Goal: Information Seeking & Learning: Find specific fact

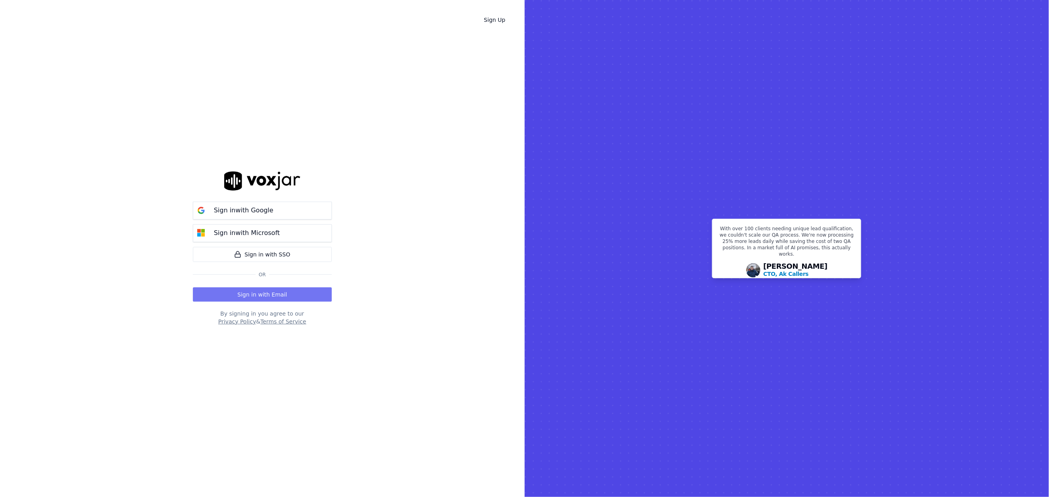
click at [274, 292] on button "Sign in with Email" at bounding box center [262, 294] width 139 height 14
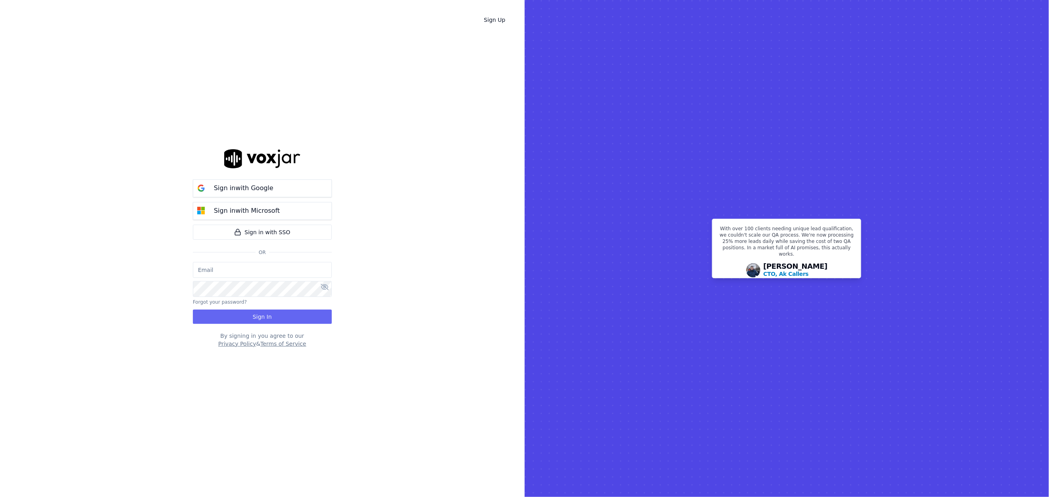
type input "grahamsmith@spsdoorguard.com"
click at [267, 314] on button "Sign In" at bounding box center [262, 316] width 139 height 14
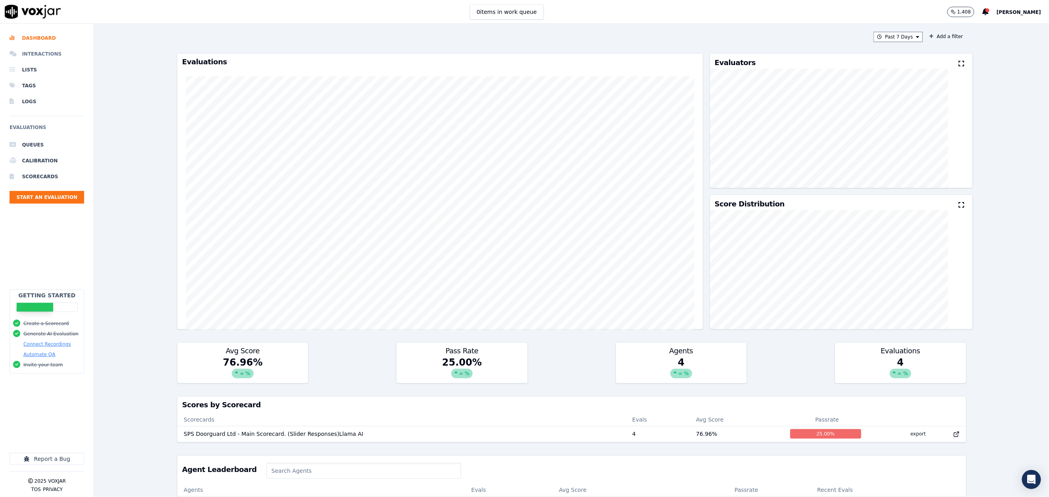
click at [50, 58] on li "Interactions" at bounding box center [47, 54] width 75 height 16
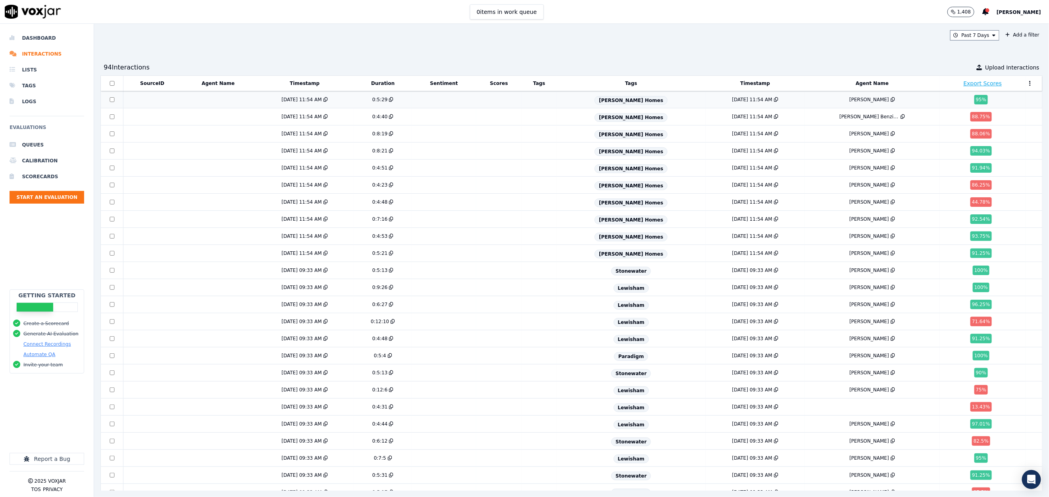
click at [119, 102] on div at bounding box center [111, 99] width 21 height 5
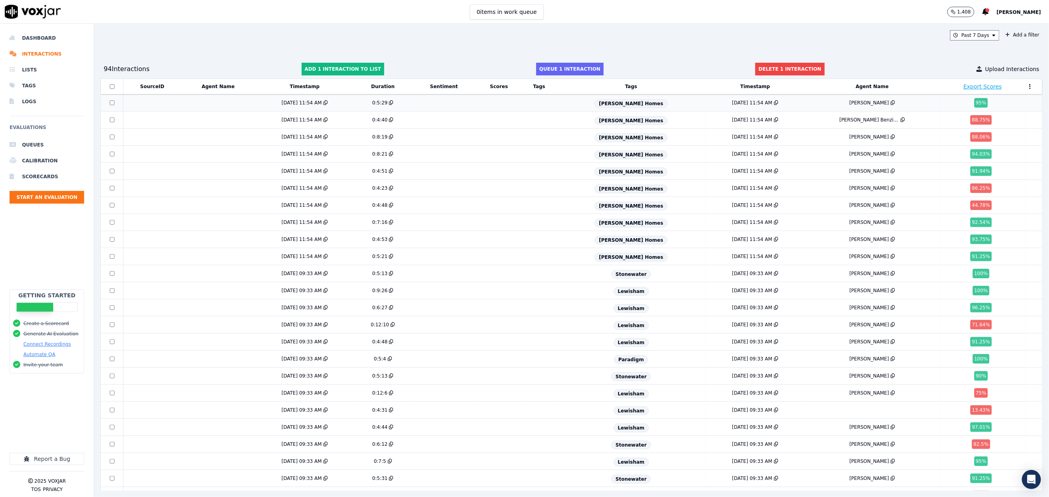
click at [196, 104] on td at bounding box center [218, 102] width 74 height 17
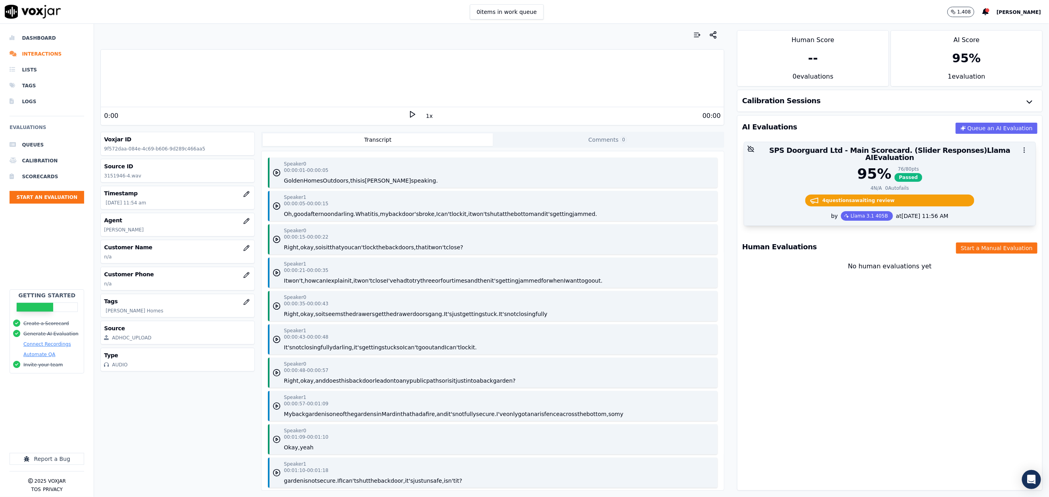
click at [1020, 149] on icon "button" at bounding box center [1023, 149] width 7 height 7
click at [782, 166] on div "95 % 76 / 80 pts Passed" at bounding box center [890, 174] width 282 height 16
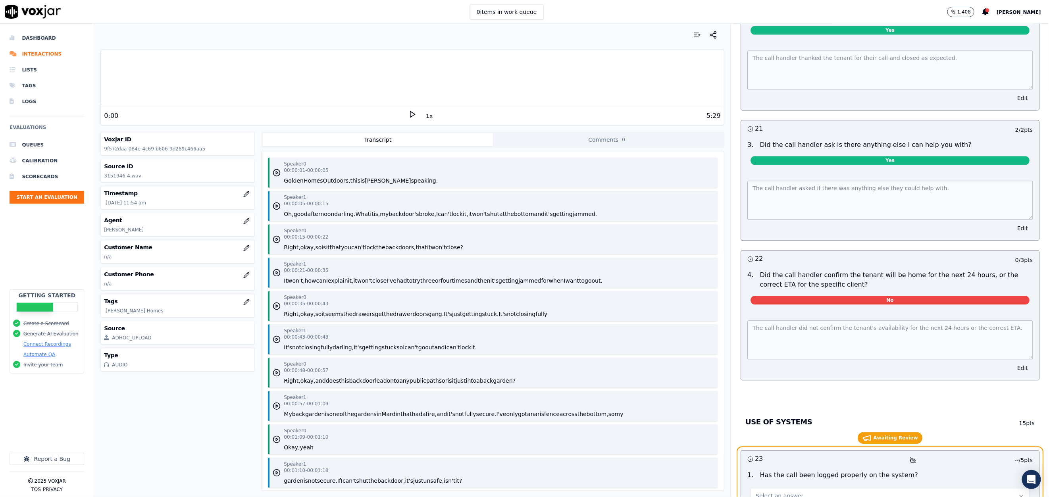
scroll to position [3217, 0]
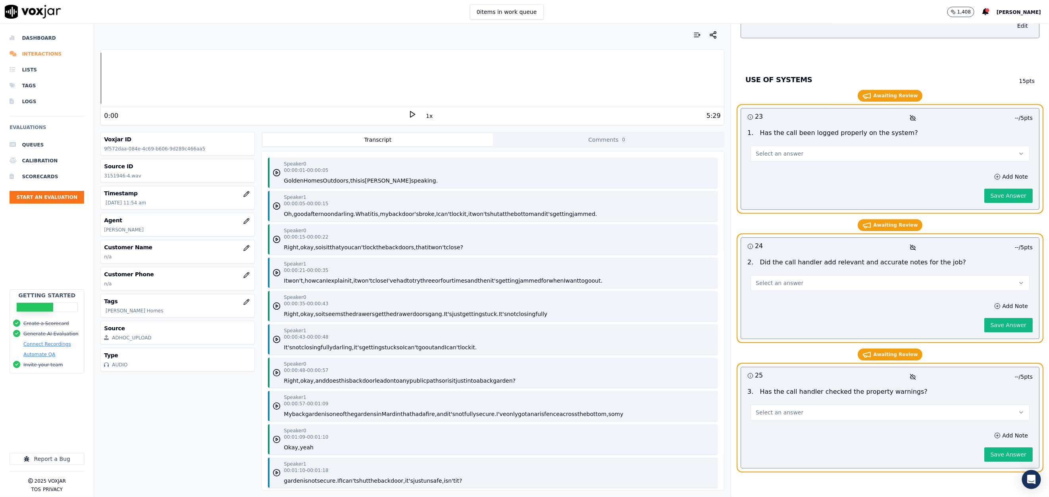
click at [40, 51] on li "Interactions" at bounding box center [47, 54] width 75 height 16
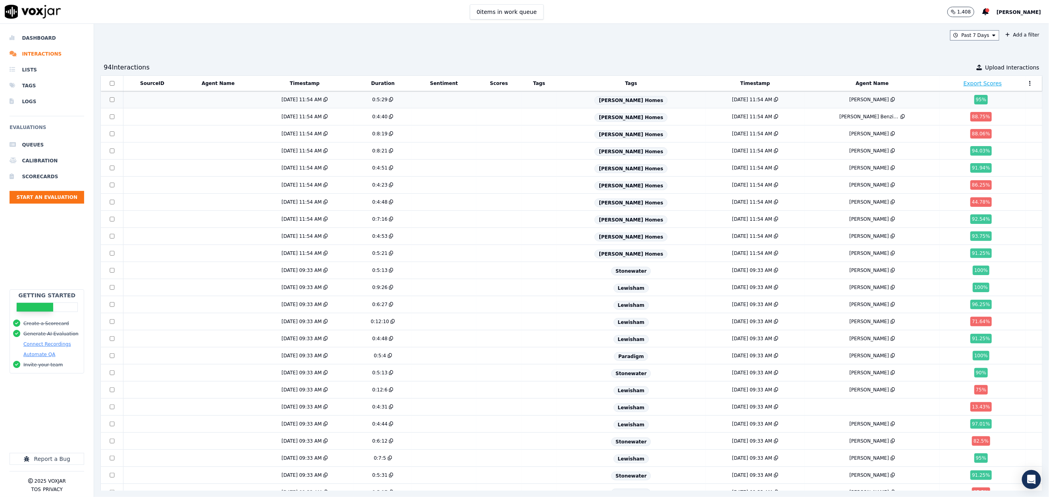
click at [108, 103] on td at bounding box center [112, 99] width 22 height 17
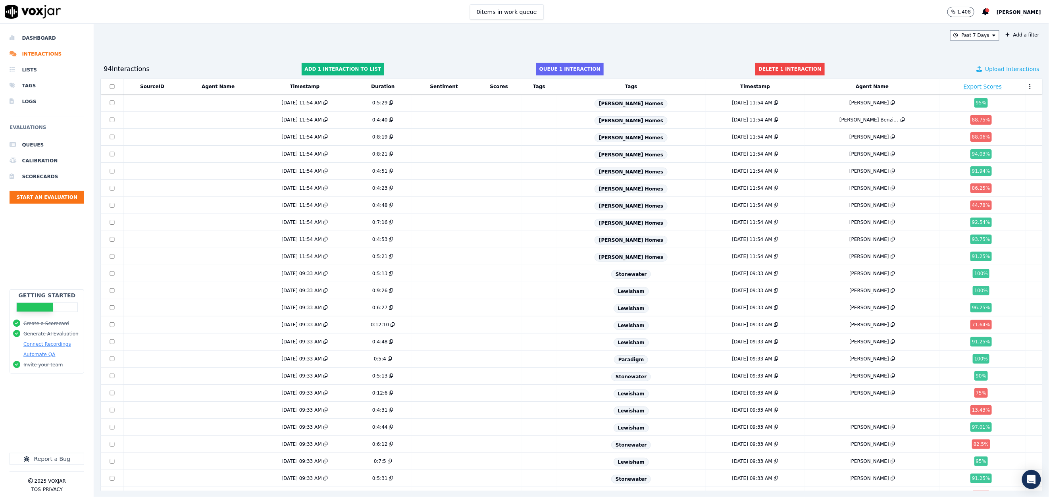
click at [989, 68] on span "Upload Interactions" at bounding box center [1012, 69] width 54 height 8
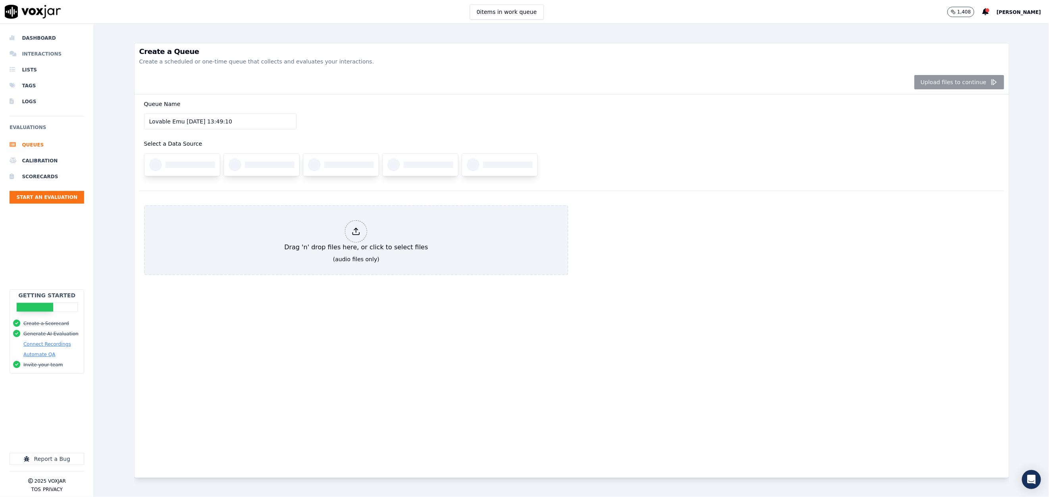
click at [64, 51] on li "Interactions" at bounding box center [47, 54] width 75 height 16
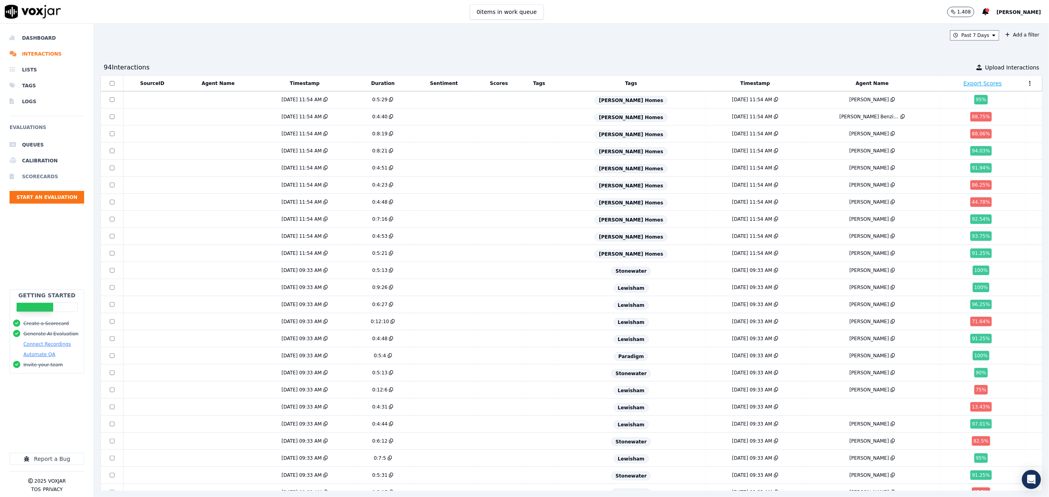
click at [52, 177] on li "Scorecards" at bounding box center [47, 177] width 75 height 16
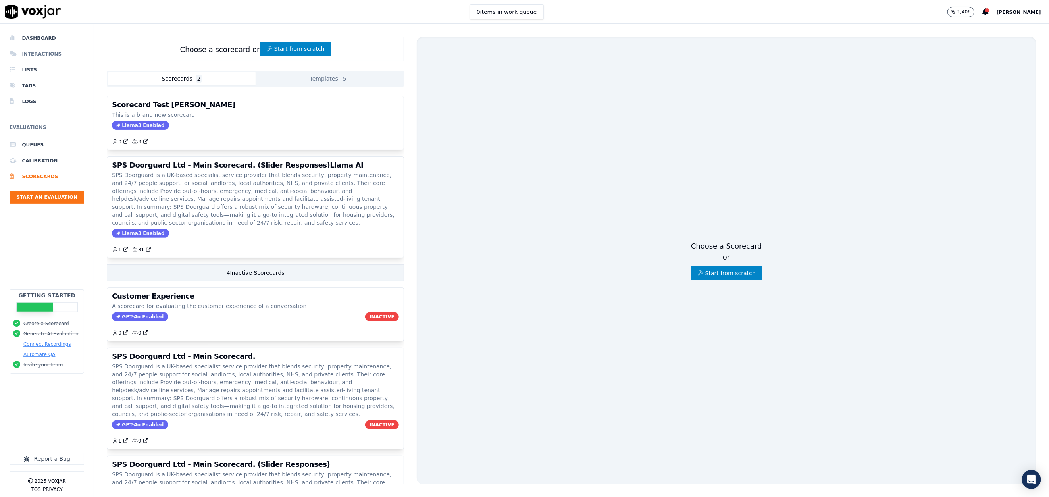
click at [50, 51] on li "Interactions" at bounding box center [47, 54] width 75 height 16
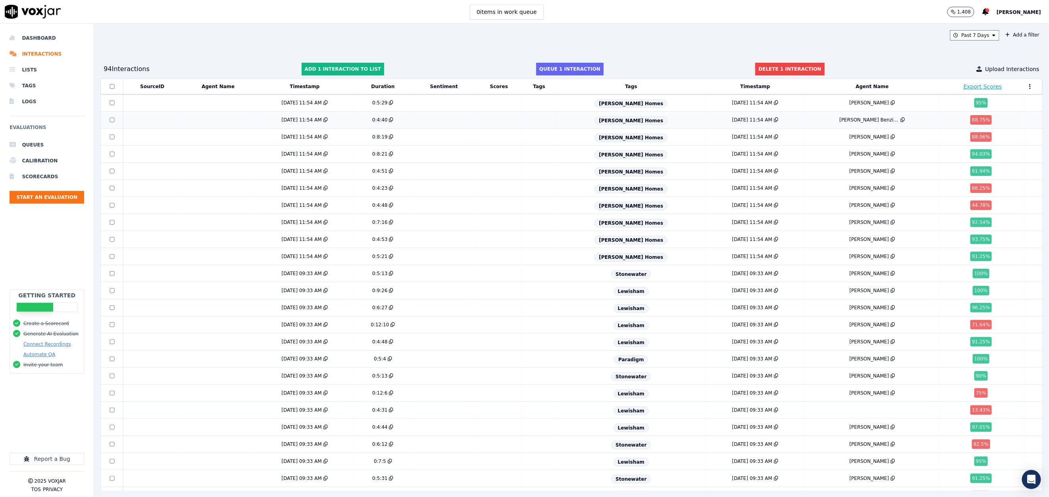
click at [308, 120] on div "7/23/25 11:54 AM" at bounding box center [301, 120] width 40 height 6
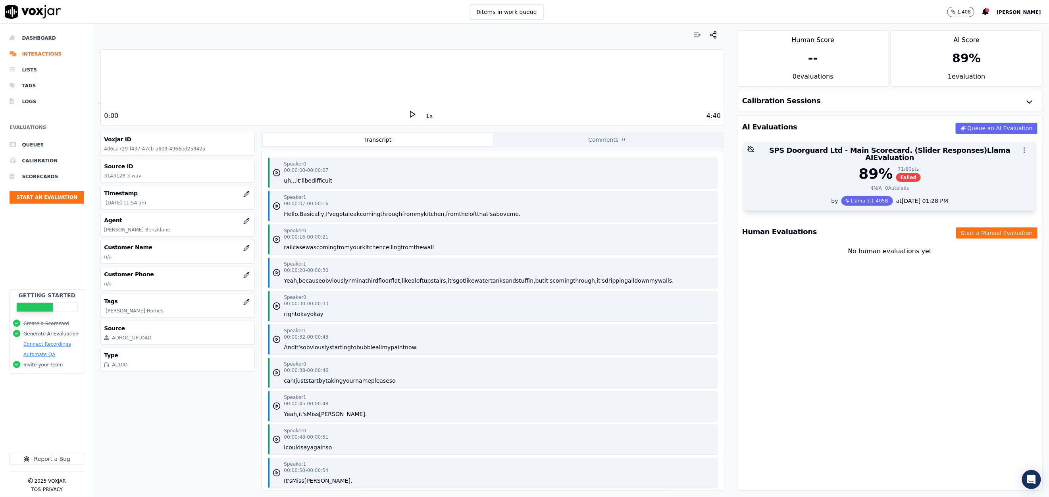
click at [1020, 152] on icon "button" at bounding box center [1023, 149] width 7 height 7
click at [878, 186] on div "89 % 71 / 80 pts Failed 4 N/A 0 Autofails" at bounding box center [889, 181] width 291 height 30
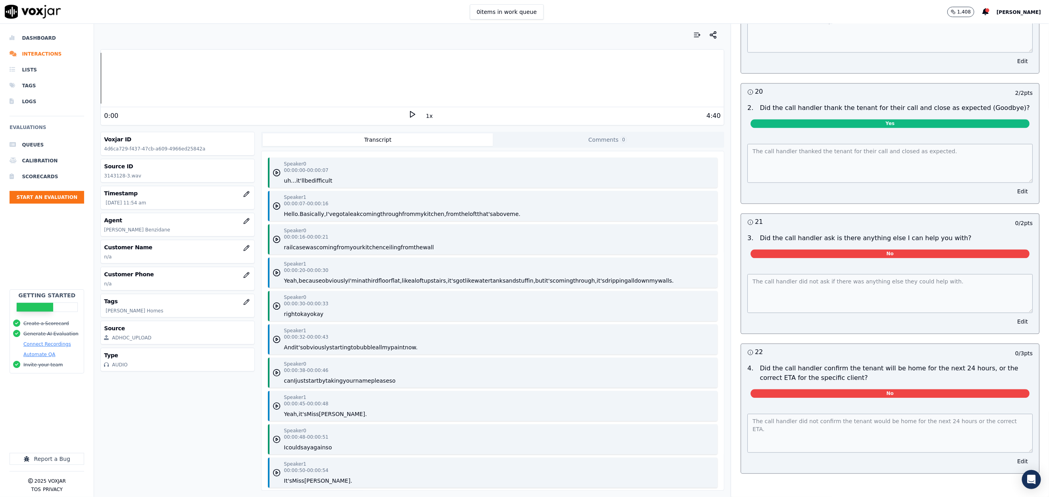
scroll to position [3091, 0]
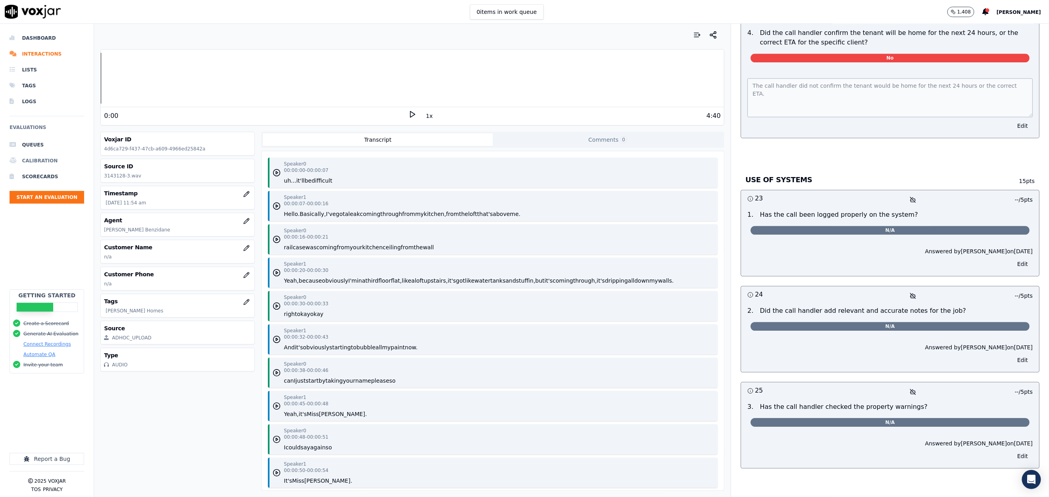
click at [38, 163] on li "Calibration" at bounding box center [47, 161] width 75 height 16
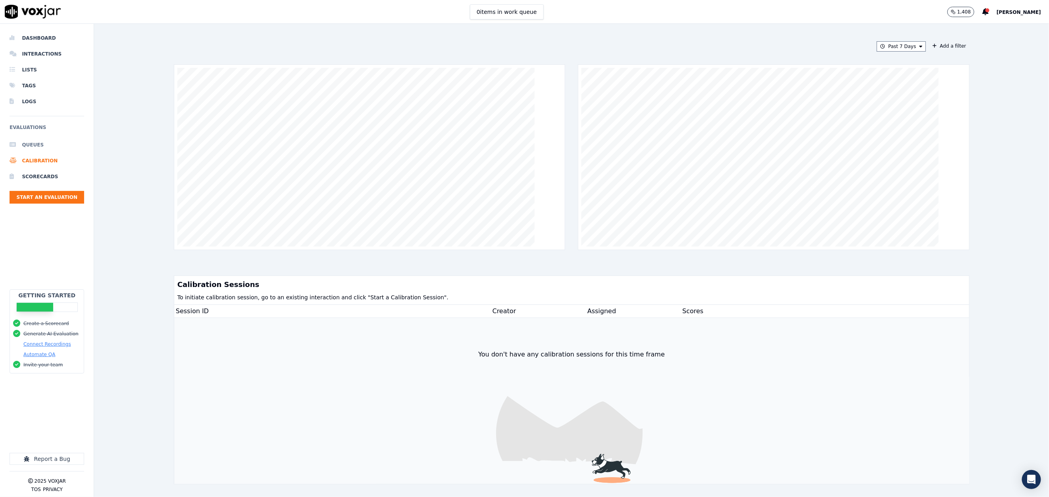
click at [31, 144] on li "Queues" at bounding box center [47, 145] width 75 height 16
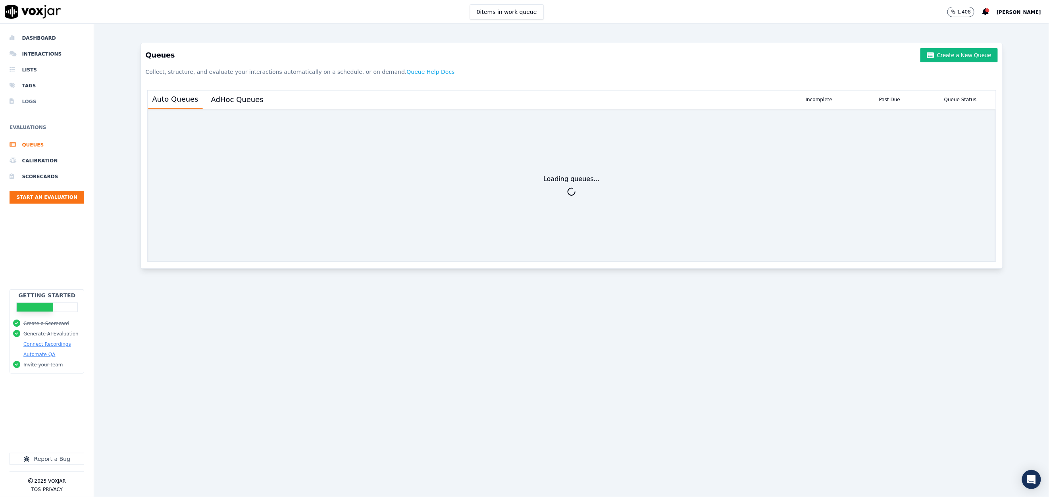
click at [35, 101] on li "Logs" at bounding box center [47, 102] width 75 height 16
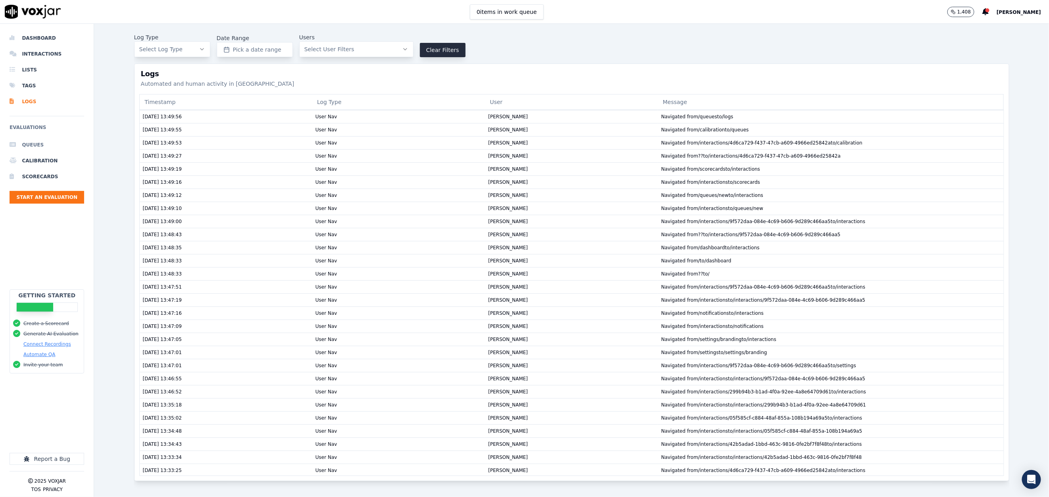
click at [37, 148] on li "Queues" at bounding box center [47, 145] width 75 height 16
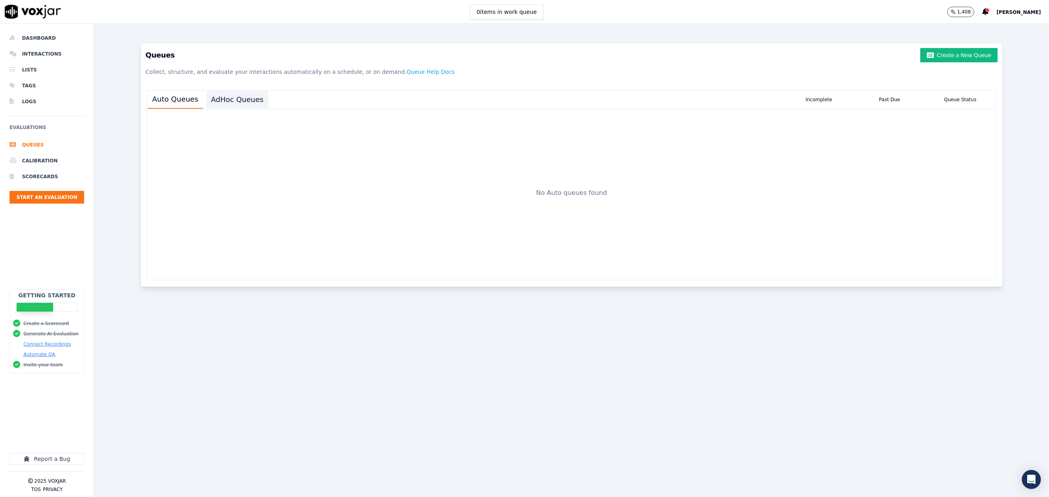
click at [219, 104] on button "AdHoc Queues" at bounding box center [237, 99] width 62 height 17
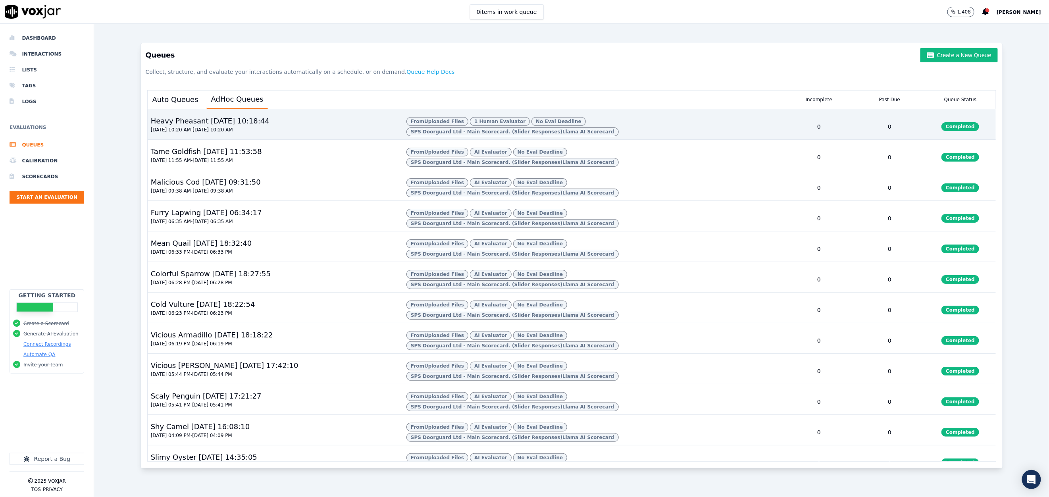
click at [334, 125] on div "Heavy Pheasant 24/07/2025, 10:18:44 07/23/2025 10:20 AM - 07/24/2025 10:20 AM" at bounding box center [274, 126] width 252 height 25
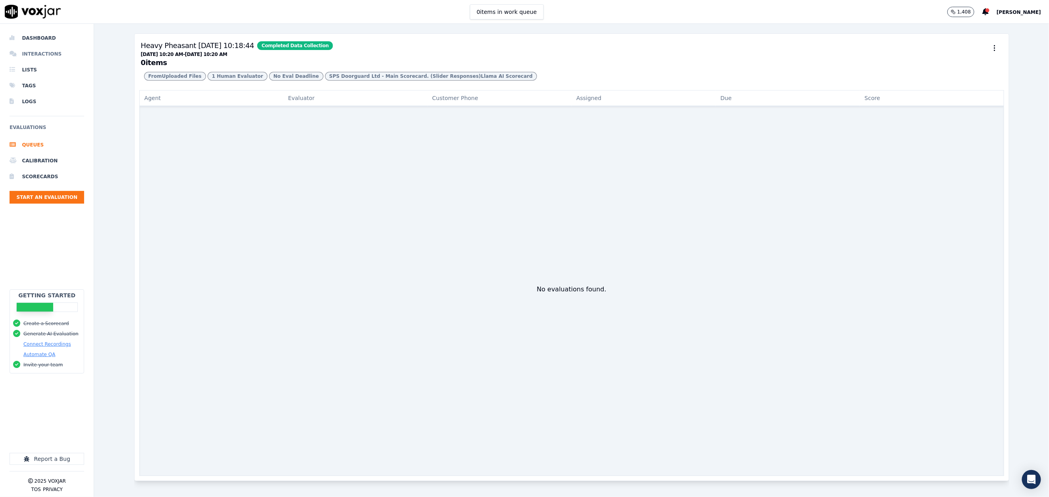
click at [48, 54] on li "Interactions" at bounding box center [47, 54] width 75 height 16
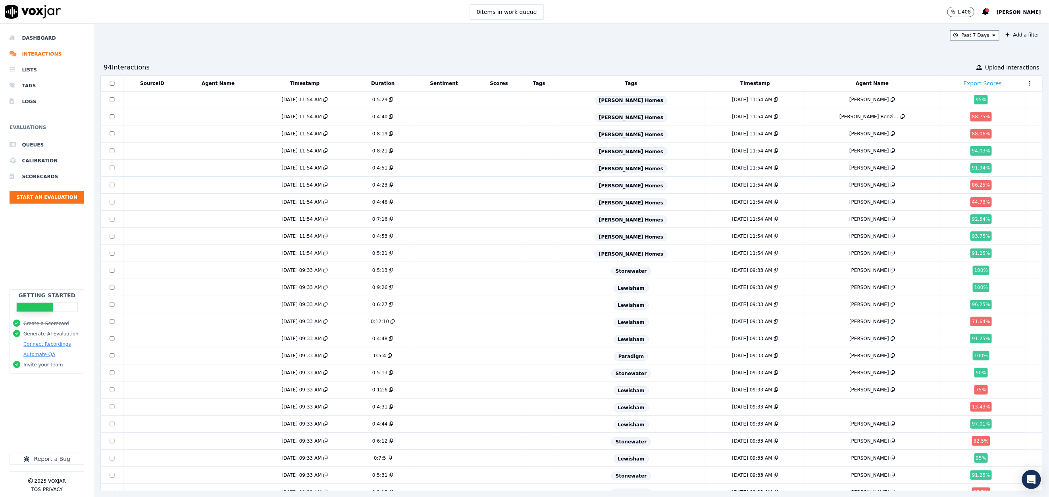
click at [963, 82] on button "Export Scores" at bounding box center [982, 83] width 38 height 8
click at [1002, 34] on button "Add a filter" at bounding box center [1022, 35] width 40 height 10
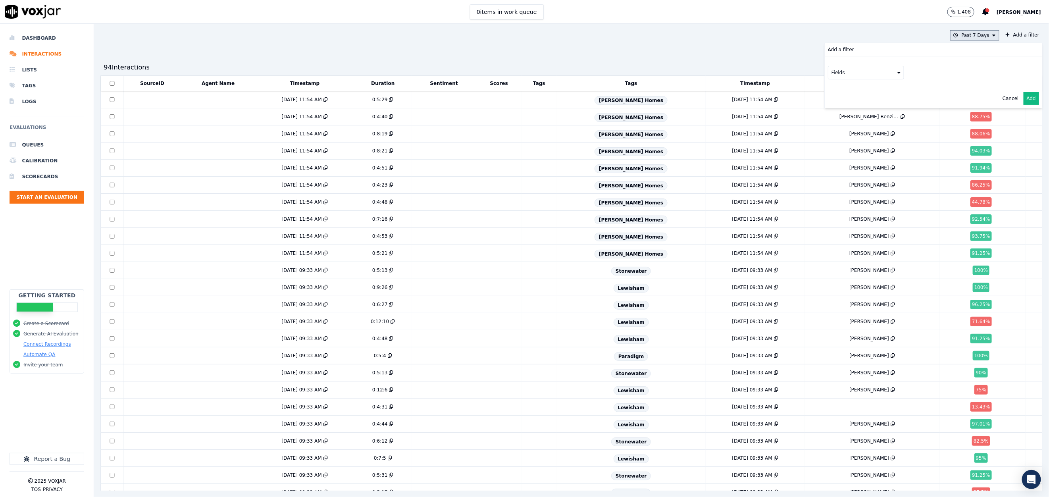
click at [958, 36] on button "Past 7 Days" at bounding box center [974, 35] width 49 height 10
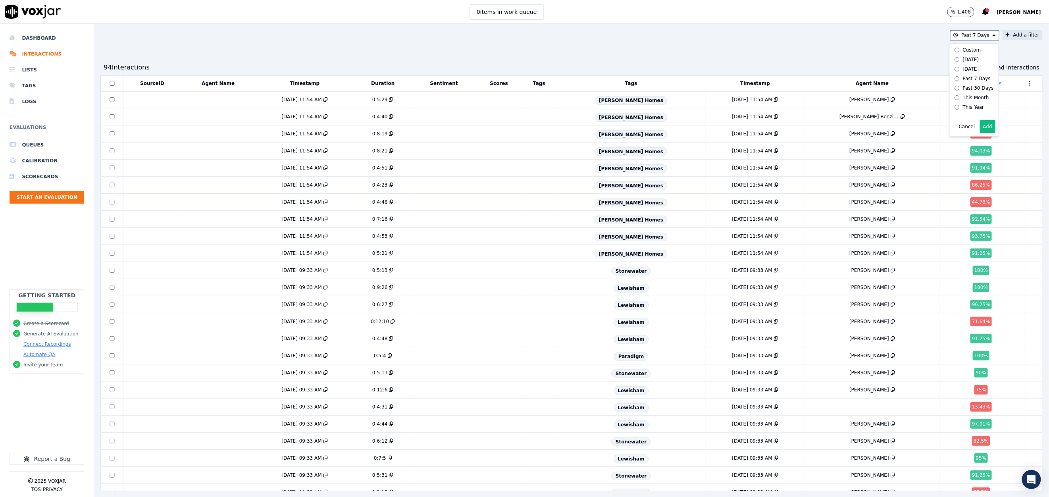
click at [1012, 33] on button "Add a filter" at bounding box center [1022, 35] width 40 height 10
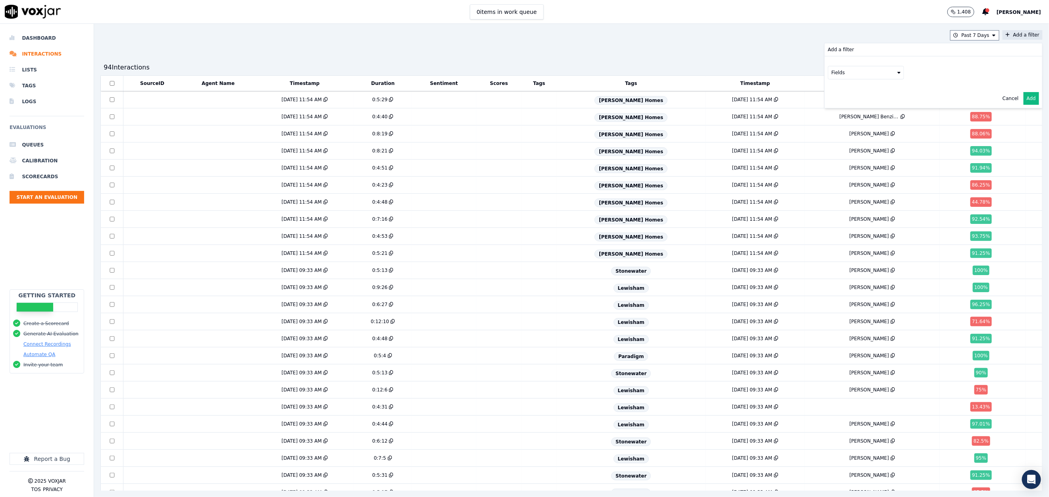
click at [1002, 98] on button "Cancel" at bounding box center [1010, 98] width 16 height 6
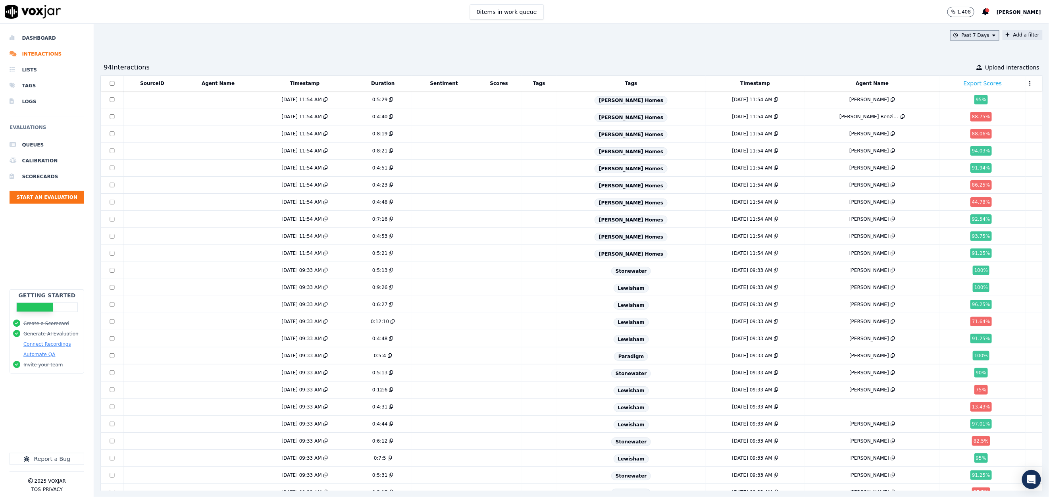
click at [967, 38] on button "Past 7 Days" at bounding box center [974, 35] width 49 height 10
click at [962, 109] on div "This Year" at bounding box center [972, 107] width 21 height 6
click at [980, 133] on button "Add" at bounding box center [987, 126] width 15 height 13
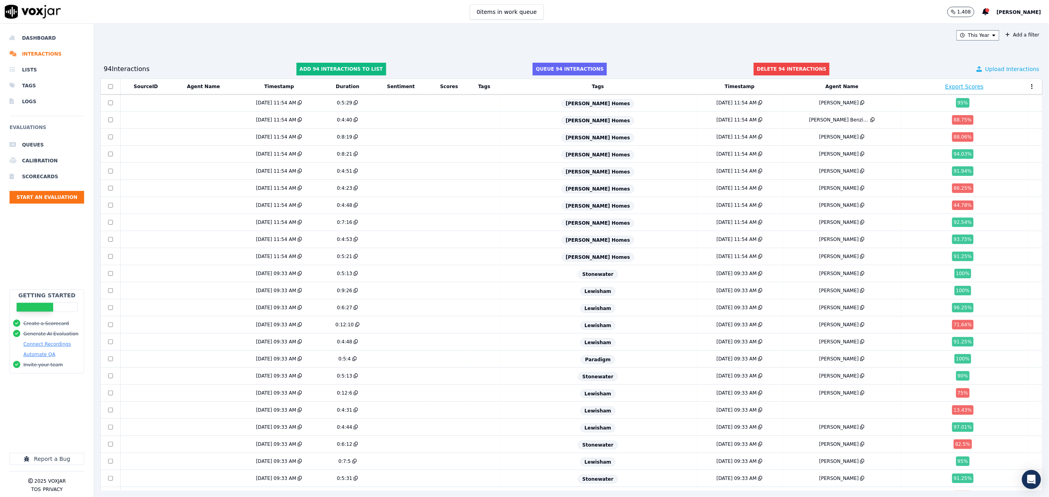
click at [1006, 68] on span "Upload Interactions" at bounding box center [1012, 69] width 54 height 8
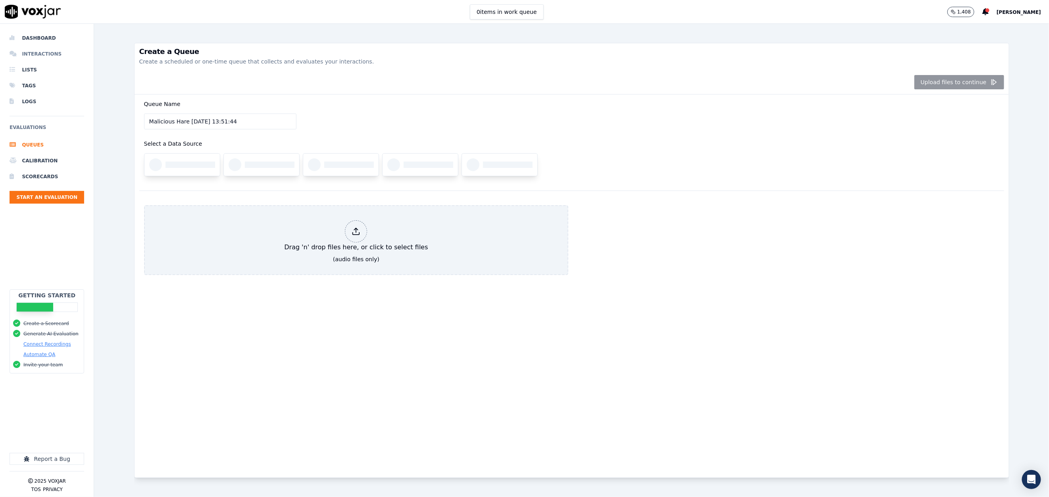
click at [44, 52] on li "Interactions" at bounding box center [47, 54] width 75 height 16
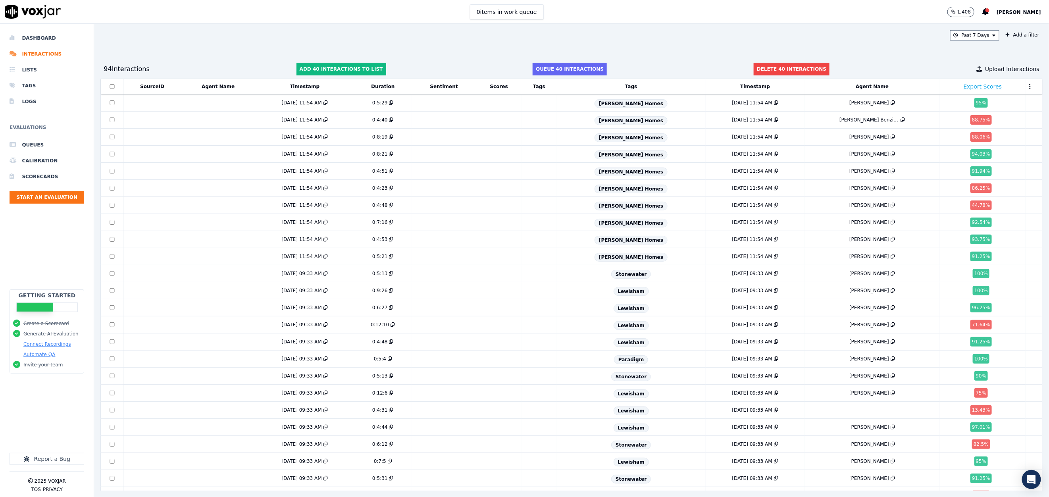
click at [963, 86] on button "Export Scores" at bounding box center [982, 87] width 38 height 8
click at [963, 85] on button "Export Scores" at bounding box center [982, 87] width 38 height 8
click at [304, 100] on div "7/23/25 11:54 AM" at bounding box center [301, 103] width 40 height 6
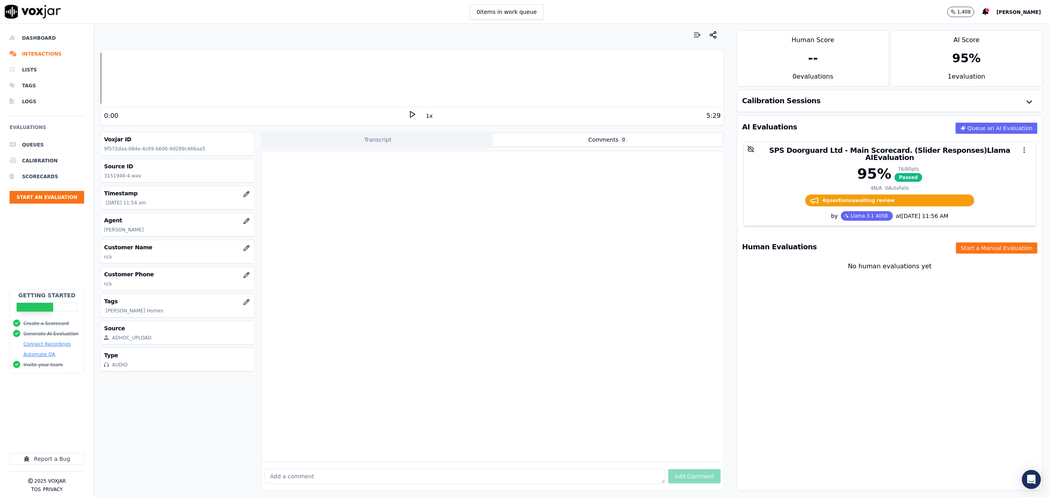
click at [581, 137] on button "Comments 0" at bounding box center [608, 139] width 230 height 13
click at [50, 50] on li "Interactions" at bounding box center [47, 54] width 75 height 16
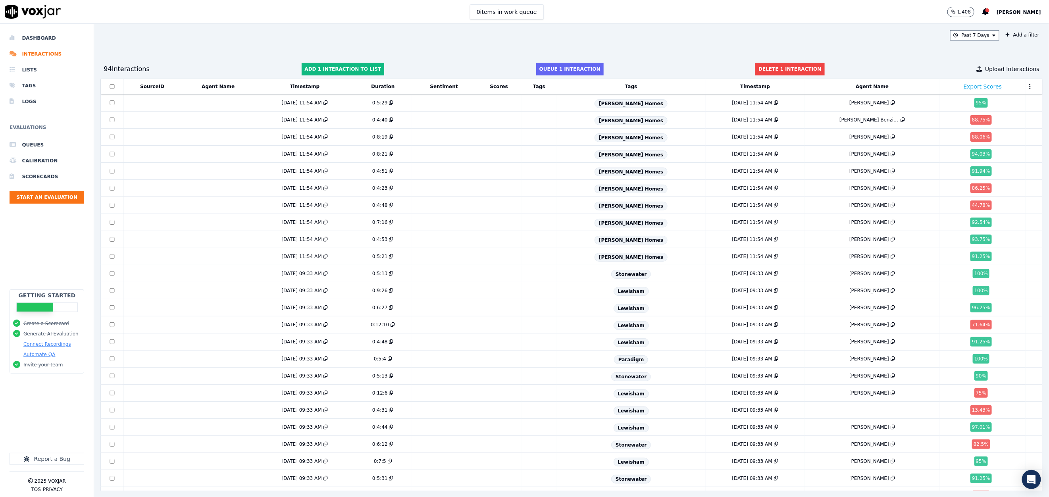
click at [963, 88] on button "Export Scores" at bounding box center [982, 87] width 38 height 8
click at [169, 102] on td at bounding box center [152, 102] width 58 height 17
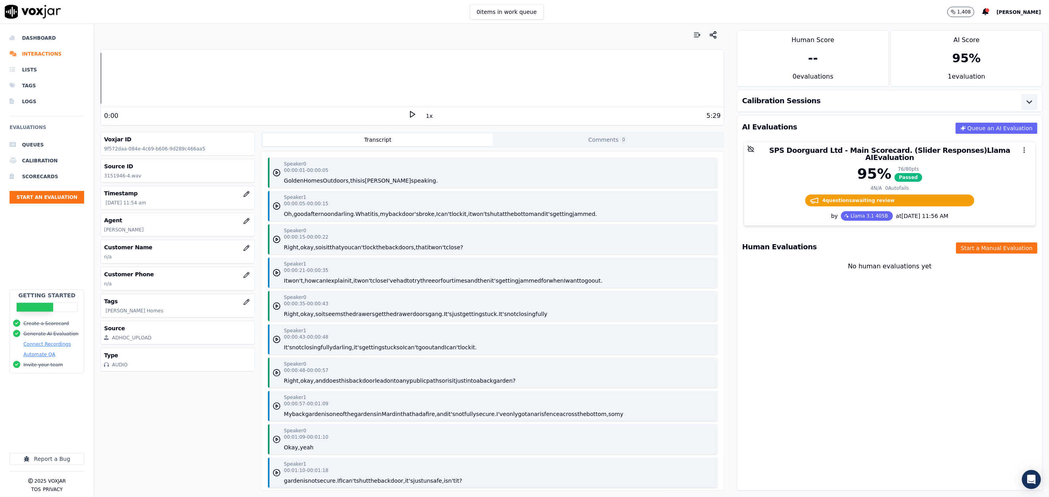
click at [1024, 104] on icon "button" at bounding box center [1029, 102] width 10 height 10
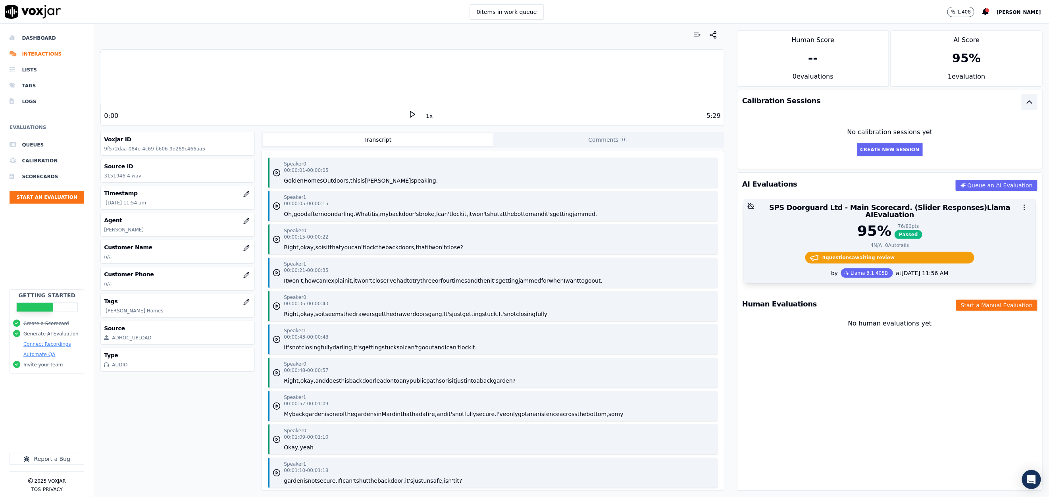
click at [968, 207] on div at bounding box center [889, 207] width 291 height 16
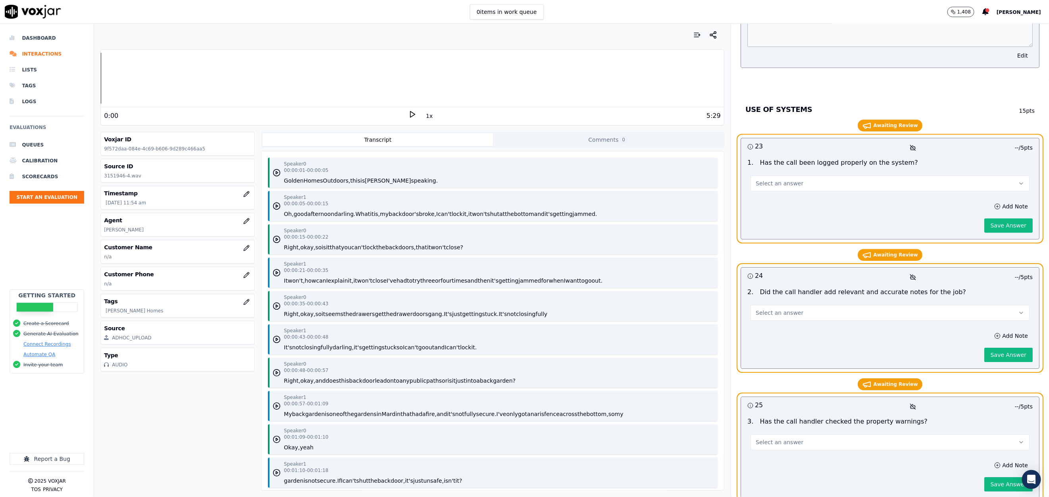
scroll to position [3217, 0]
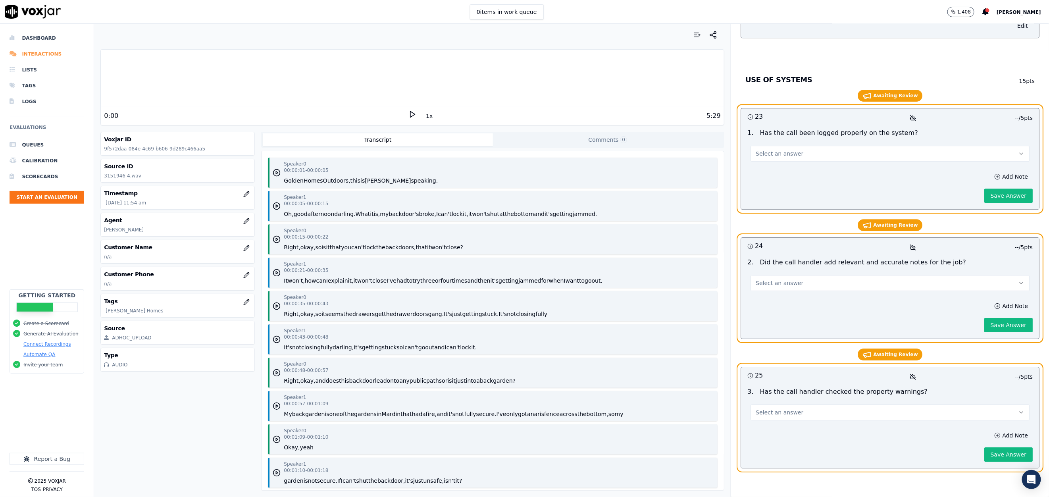
click at [29, 56] on li "Interactions" at bounding box center [47, 54] width 75 height 16
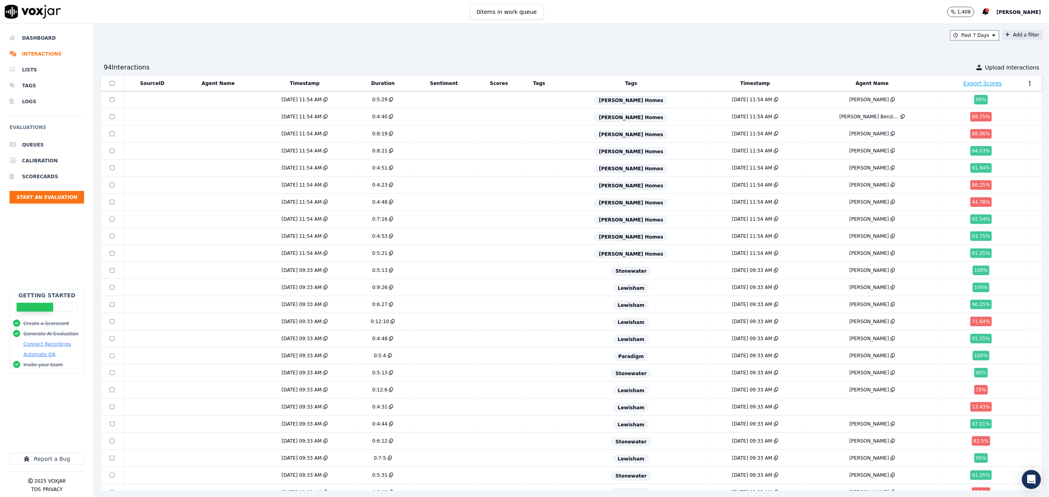
click at [1002, 35] on button "Add a filter" at bounding box center [1022, 35] width 40 height 10
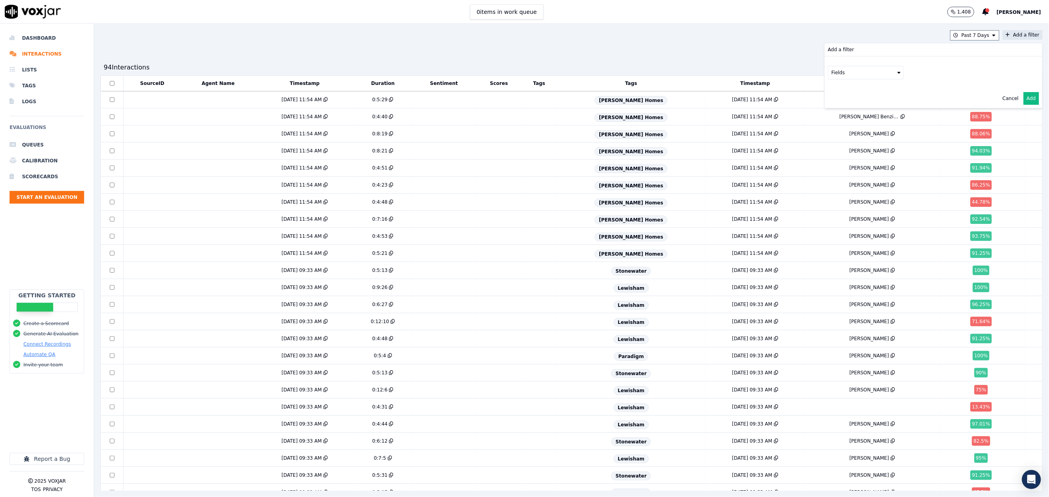
click at [843, 71] on button "Fields" at bounding box center [866, 72] width 76 height 13
click at [830, 138] on label "agents" at bounding box center [866, 143] width 72 height 10
click at [897, 73] on icon at bounding box center [898, 72] width 3 height 5
click at [897, 72] on icon at bounding box center [898, 72] width 3 height 5
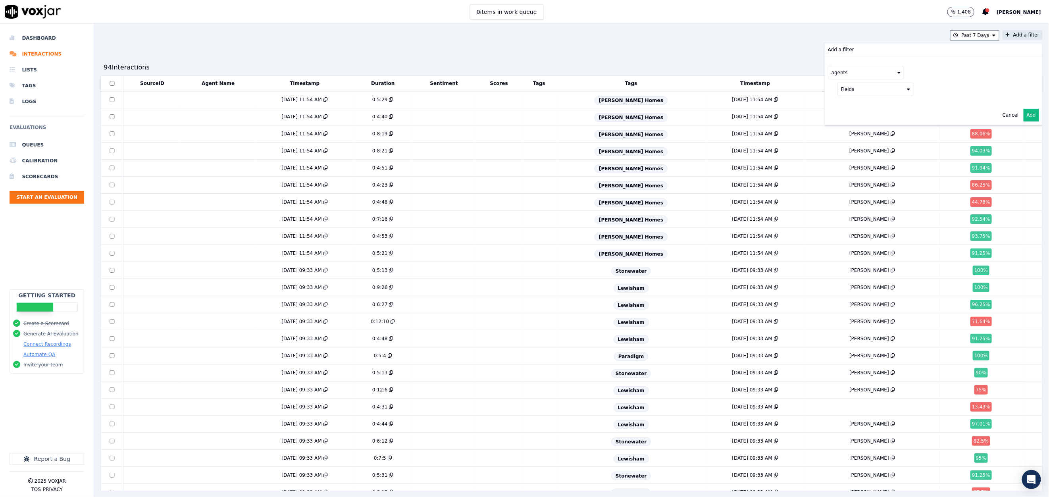
click at [864, 89] on button "Fields" at bounding box center [875, 89] width 76 height 13
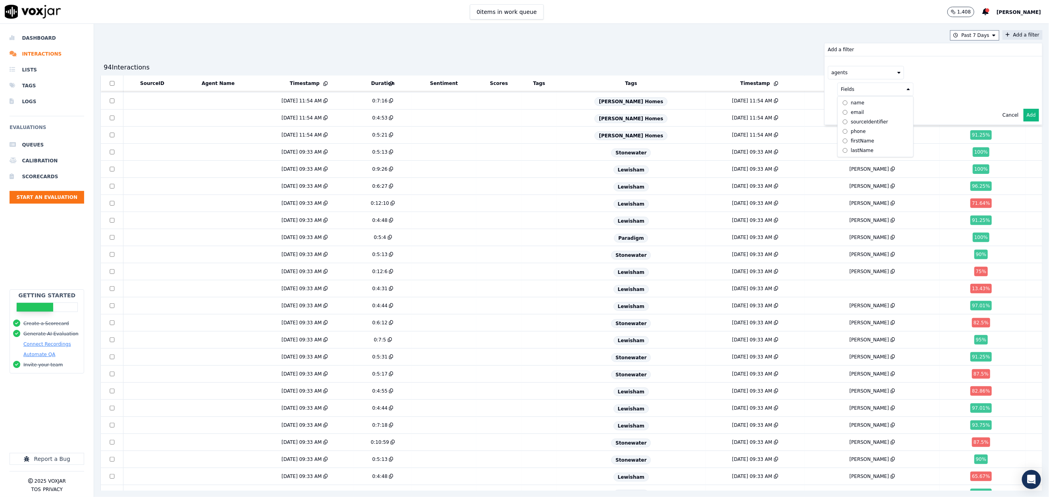
scroll to position [119, 0]
click at [927, 82] on div "agents Fields name email sourceIdentifier phone firstName lastName" at bounding box center [932, 80] width 217 height 49
click at [1023, 117] on button "Add" at bounding box center [1030, 115] width 15 height 13
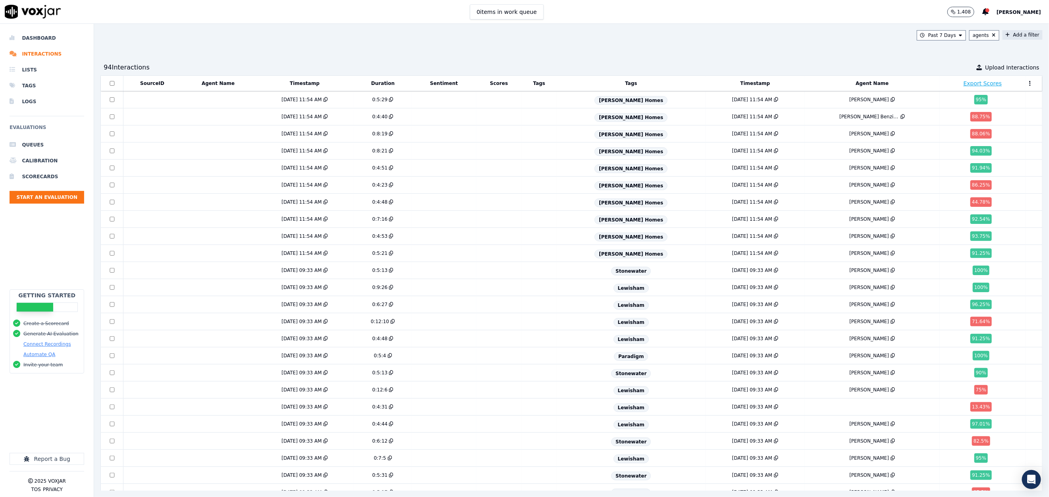
click at [1002, 35] on button "Add a filter" at bounding box center [1022, 35] width 40 height 10
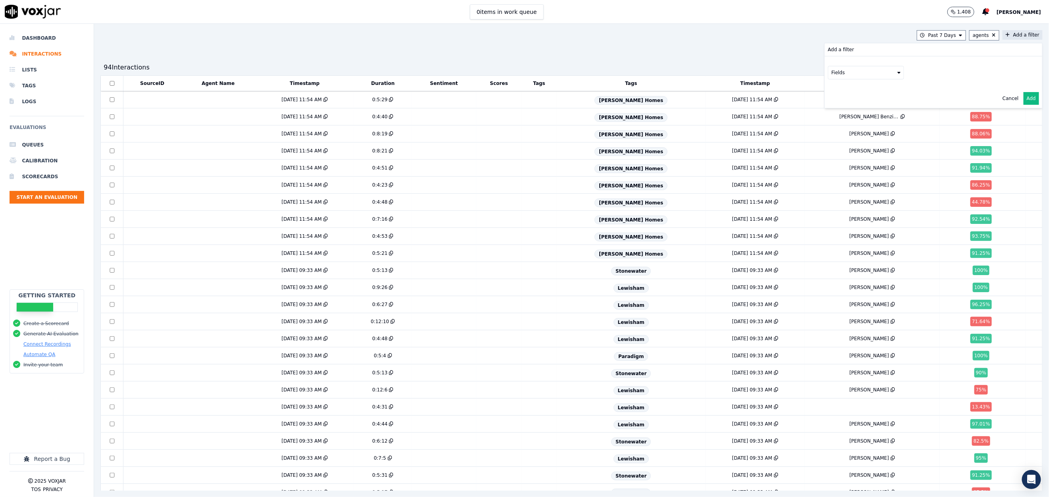
click at [897, 75] on icon at bounding box center [898, 72] width 3 height 5
click at [837, 138] on label "agents" at bounding box center [866, 143] width 72 height 10
click at [907, 87] on icon at bounding box center [908, 89] width 3 height 5
click at [851, 106] on div "name" at bounding box center [857, 103] width 13 height 6
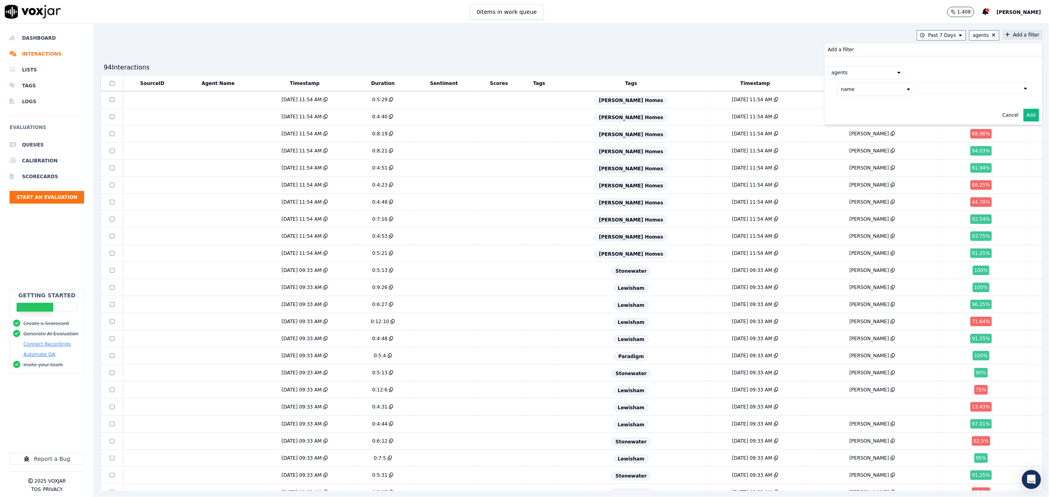
click at [916, 89] on button at bounding box center [973, 89] width 114 height 12
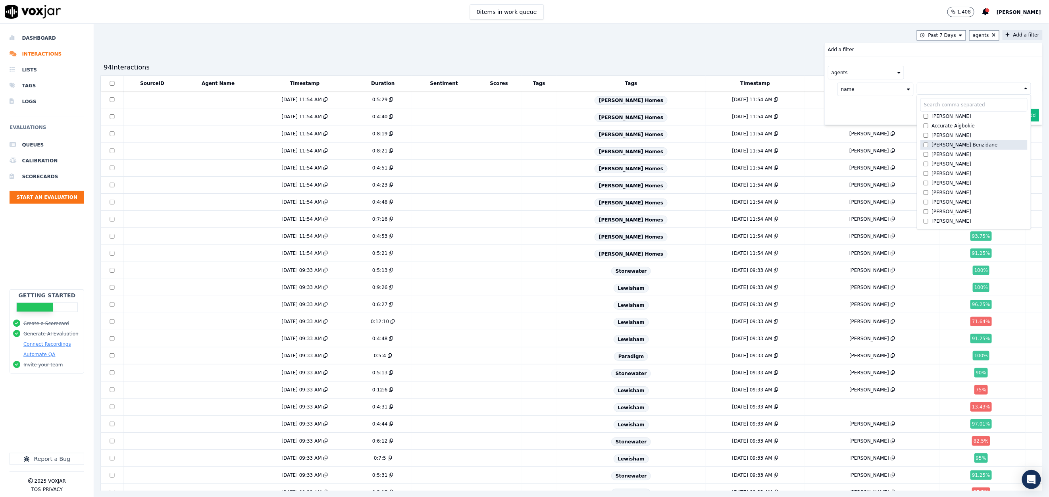
click at [932, 144] on div "[PERSON_NAME] Benzidane" at bounding box center [965, 145] width 66 height 6
click at [1001, 67] on div "agents" at bounding box center [933, 72] width 211 height 13
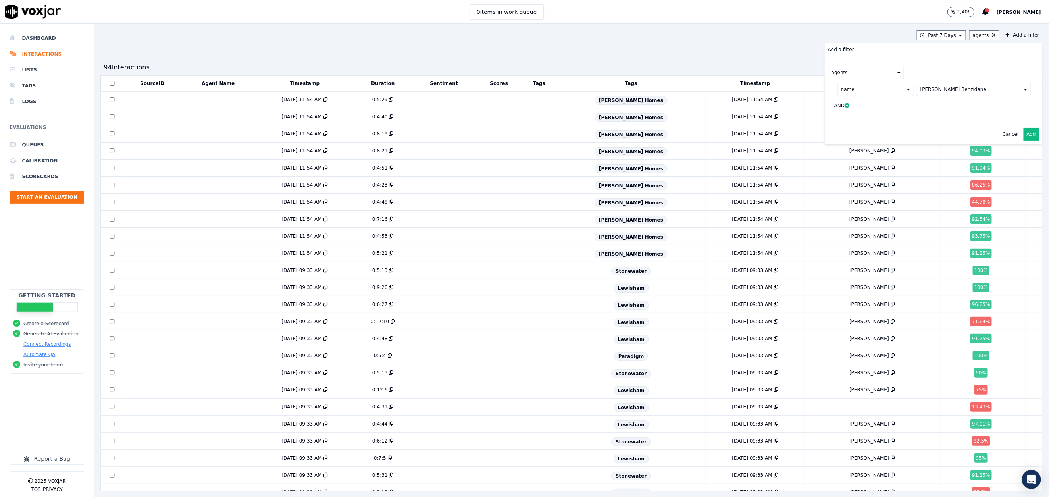
click at [1023, 133] on button "Add" at bounding box center [1030, 134] width 15 height 13
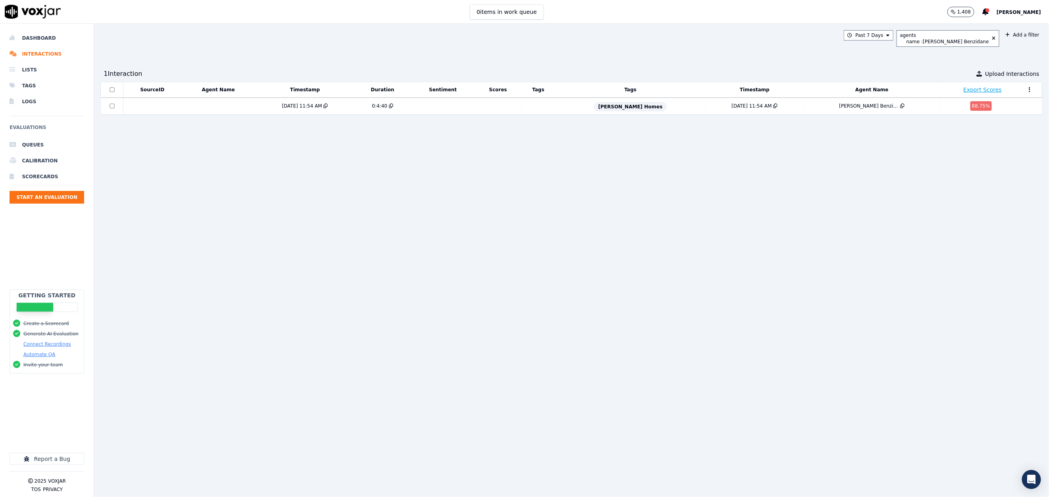
click at [963, 89] on button "Export Scores" at bounding box center [982, 90] width 38 height 8
click at [1026, 94] on button at bounding box center [1030, 90] width 8 height 12
click at [982, 102] on button "Edit Columns" at bounding box center [1006, 103] width 53 height 13
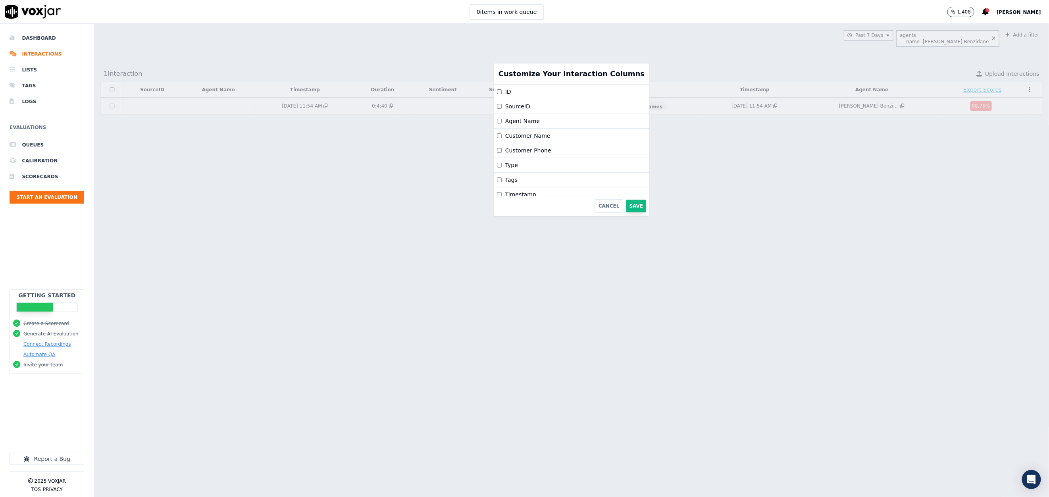
click at [626, 206] on button "Save" at bounding box center [636, 206] width 20 height 13
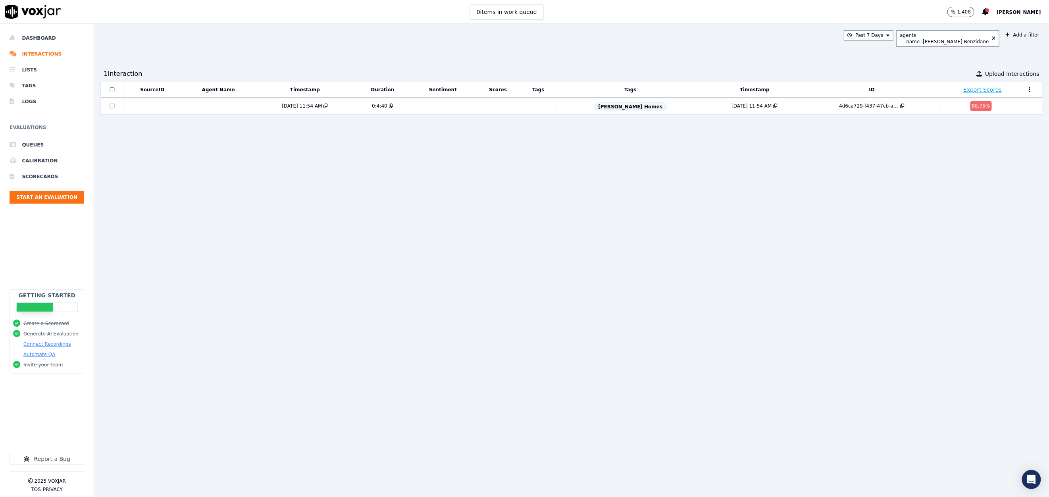
click at [1026, 94] on button at bounding box center [1030, 90] width 8 height 12
click at [980, 100] on button "Edit Columns" at bounding box center [1006, 103] width 53 height 13
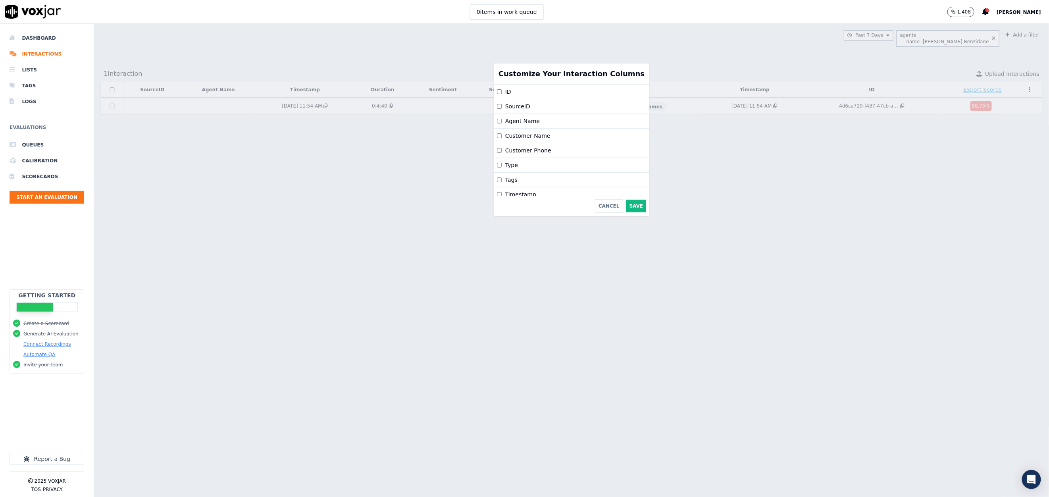
click at [505, 109] on div "SourceID" at bounding box center [572, 106] width 156 height 15
click at [626, 207] on button "Save" at bounding box center [636, 206] width 20 height 13
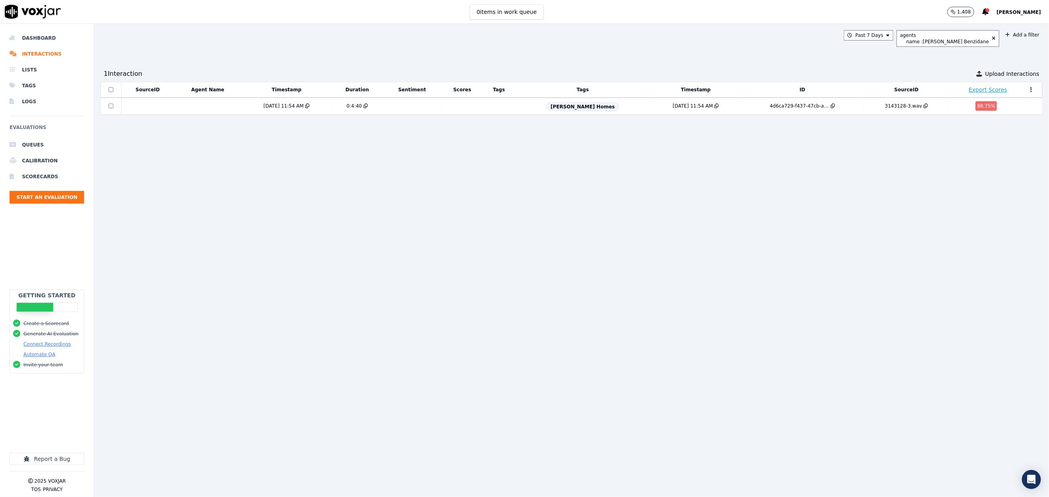
click at [1027, 88] on button at bounding box center [1031, 90] width 8 height 12
click at [983, 102] on button "Edit Columns" at bounding box center [1008, 103] width 53 height 13
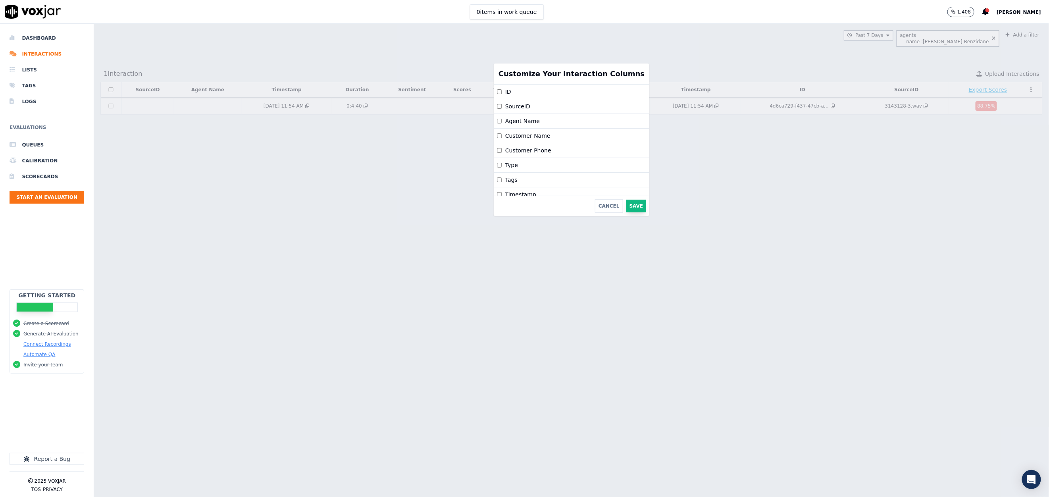
click at [626, 205] on button "Save" at bounding box center [636, 206] width 20 height 13
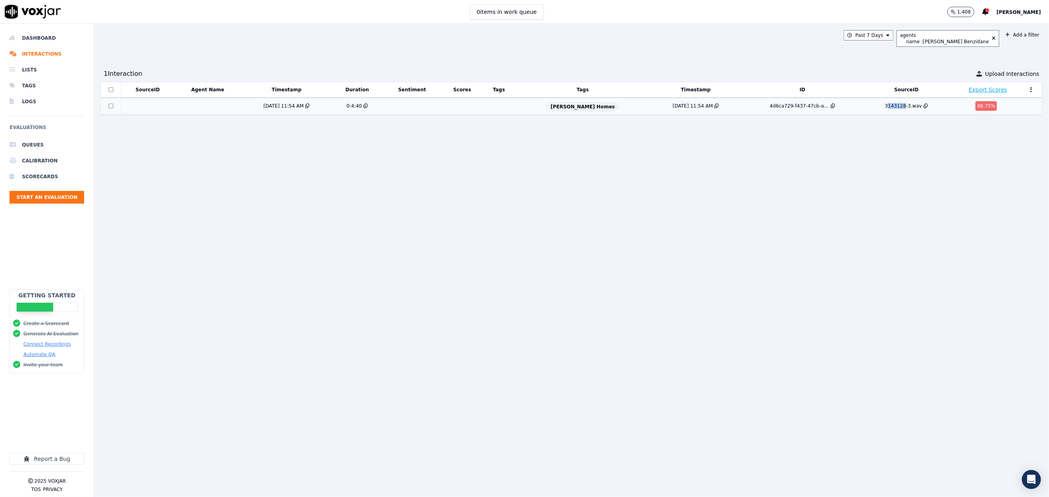
drag, startPoint x: 855, startPoint y: 107, endPoint x: 869, endPoint y: 109, distance: 14.0
click at [885, 109] on div "3143128-3.wav" at bounding box center [903, 106] width 37 height 6
click at [862, 154] on div "SourceID Agent Name Timestamp Duration Sentiment Scores Tags Tags Timestamp ID …" at bounding box center [571, 286] width 942 height 409
drag, startPoint x: 851, startPoint y: 109, endPoint x: 874, endPoint y: 105, distance: 23.7
click at [874, 105] on div "3143128-3.wav" at bounding box center [906, 106] width 79 height 6
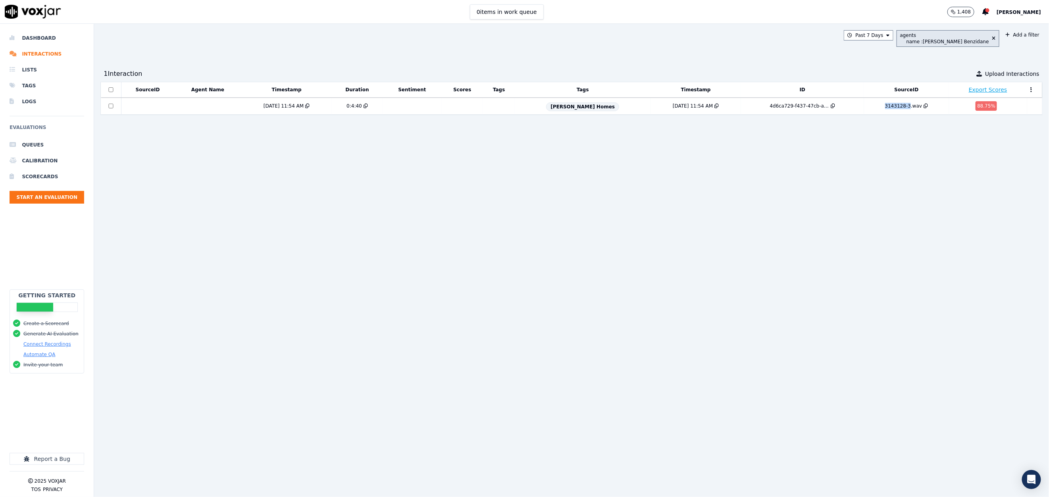
click at [972, 38] on button "agents name : Ayman Benzidane" at bounding box center [947, 38] width 103 height 17
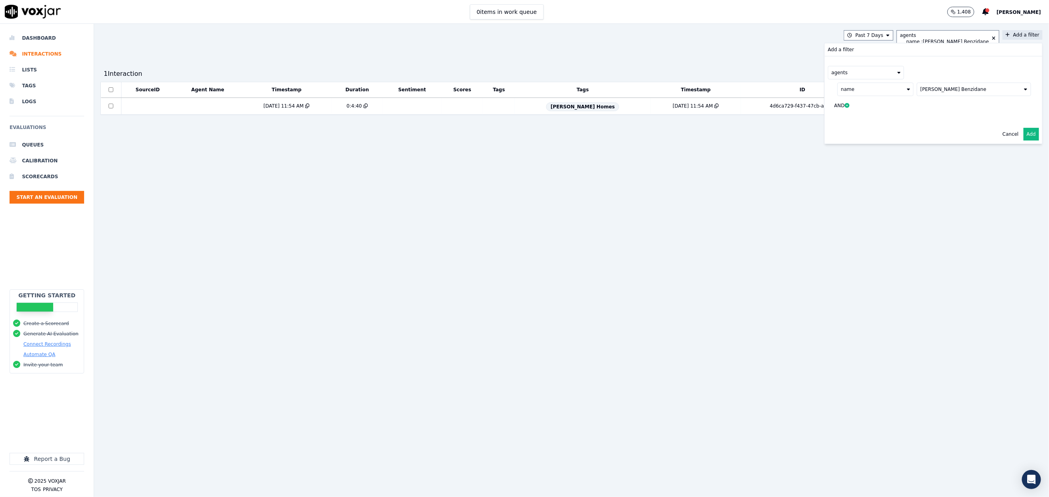
click at [851, 75] on button "agents" at bounding box center [866, 72] width 76 height 13
click at [841, 115] on div "source" at bounding box center [849, 114] width 16 height 6
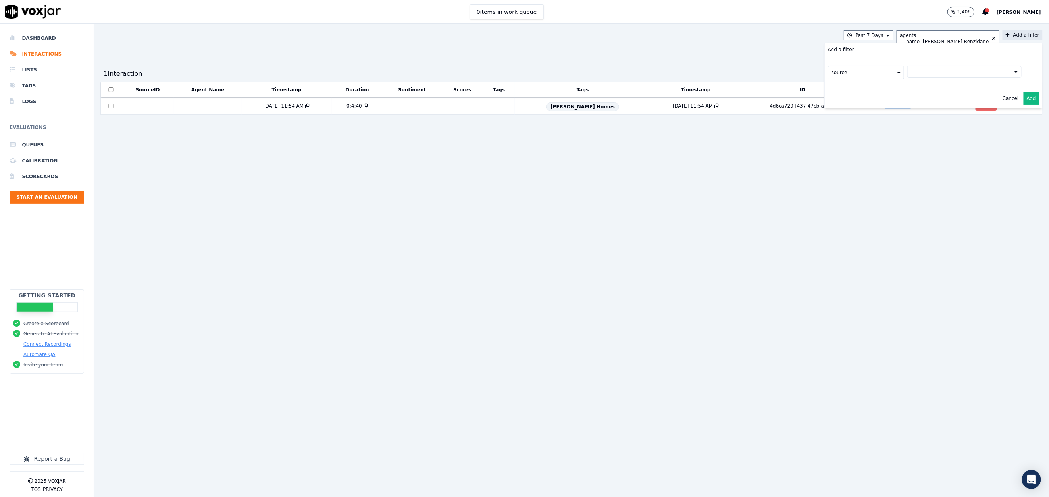
click at [929, 74] on button at bounding box center [964, 72] width 114 height 12
click at [828, 73] on button "source" at bounding box center [866, 72] width 76 height 13
click at [830, 92] on label "direction" at bounding box center [866, 96] width 72 height 10
click at [828, 73] on button "direction" at bounding box center [866, 72] width 76 height 13
click at [841, 104] on div "sourceIdentifier" at bounding box center [859, 105] width 37 height 6
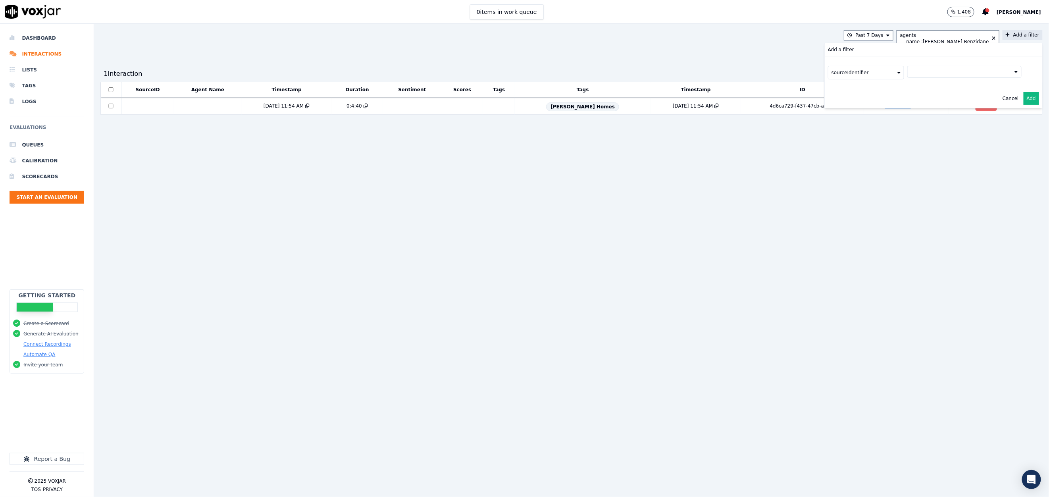
click at [907, 73] on button at bounding box center [964, 72] width 114 height 12
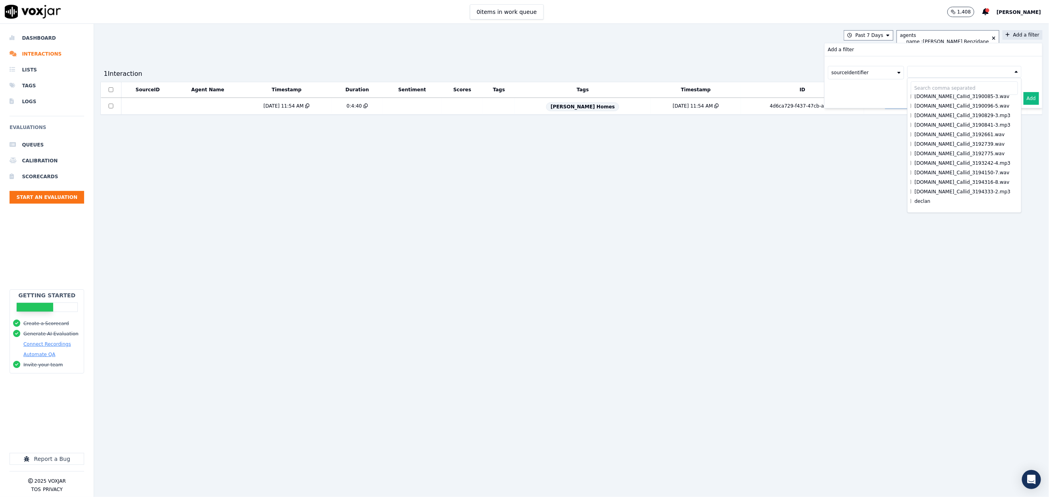
scroll to position [754, 0]
click at [1023, 100] on button "Add" at bounding box center [1030, 98] width 15 height 13
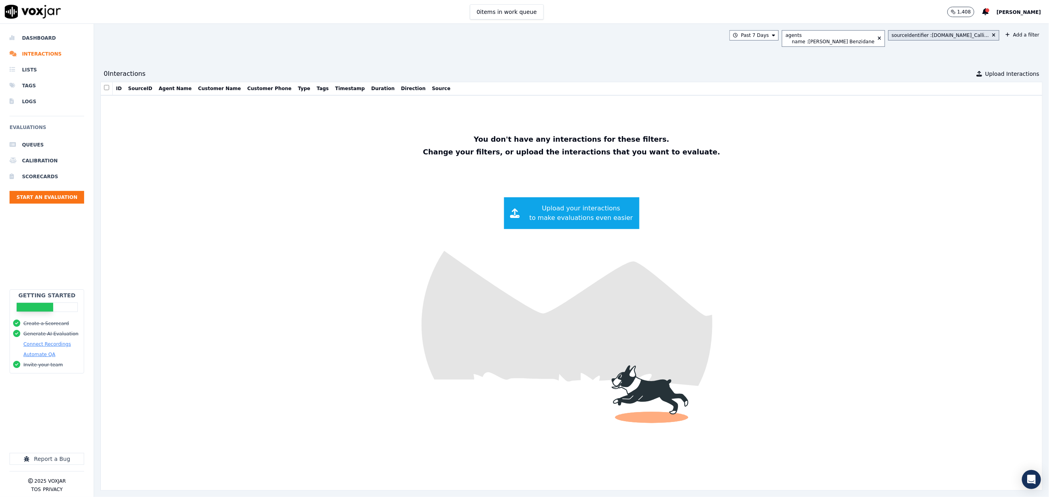
click at [955, 38] on div "sourceIdentifier : cq.spsdoorguard.com_Calli..." at bounding box center [939, 35] width 97 height 6
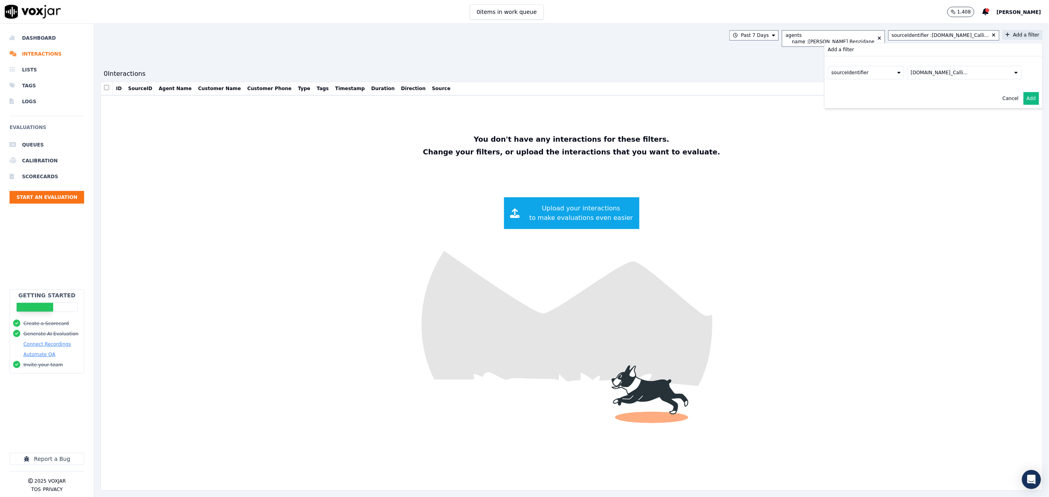
click at [925, 70] on div "cq.spsdoorguard.com_Calli..." at bounding box center [938, 72] width 57 height 6
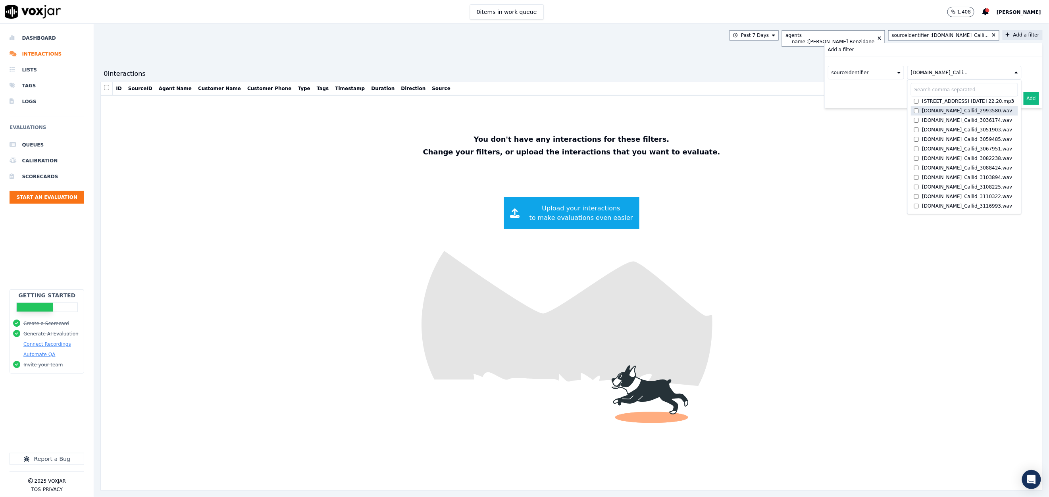
click at [910, 108] on label "cq.spsdoorguard.com_Callid_2993580.wav" at bounding box center [963, 111] width 107 height 10
click at [1023, 102] on button "Add" at bounding box center [1030, 98] width 15 height 13
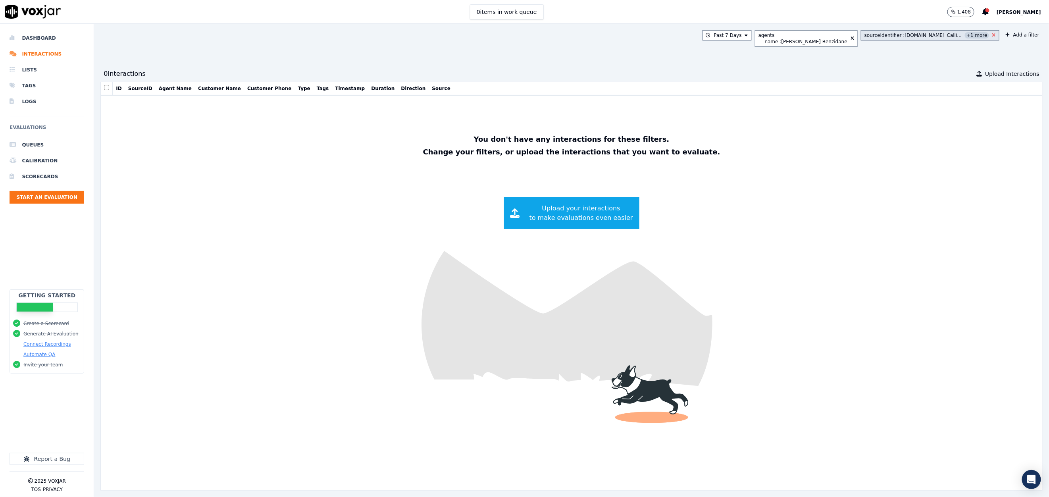
click at [992, 36] on icon at bounding box center [994, 35] width 4 height 5
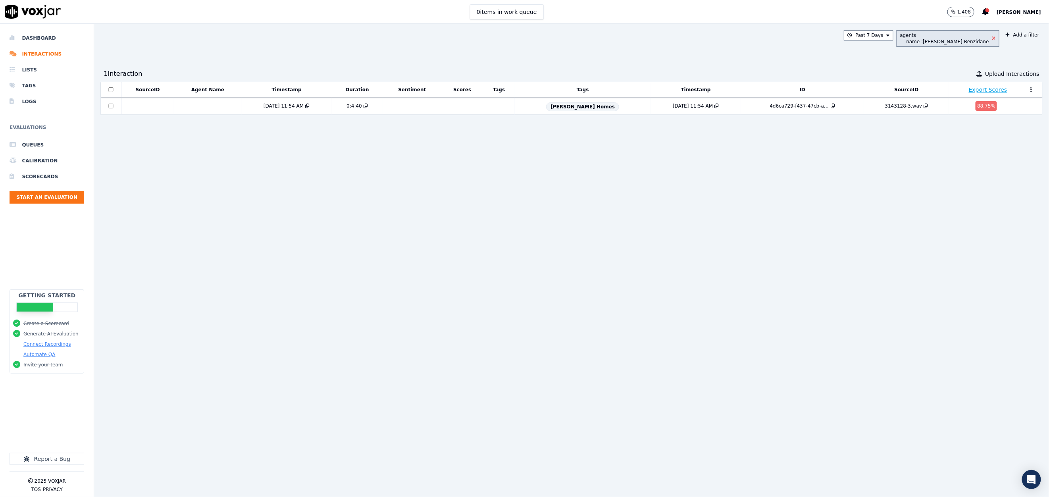
click at [992, 38] on icon at bounding box center [994, 38] width 4 height 5
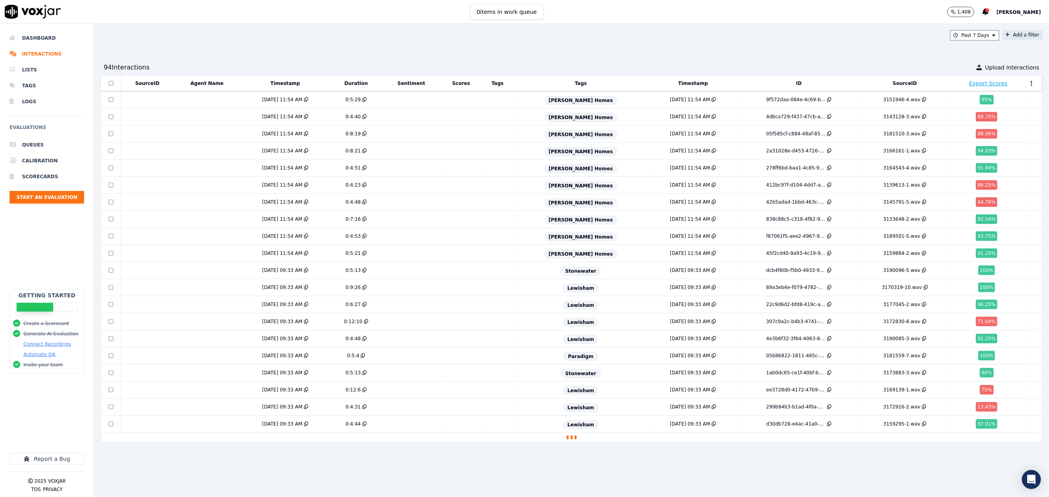
click at [1002, 35] on button "Add a filter" at bounding box center [1022, 35] width 40 height 10
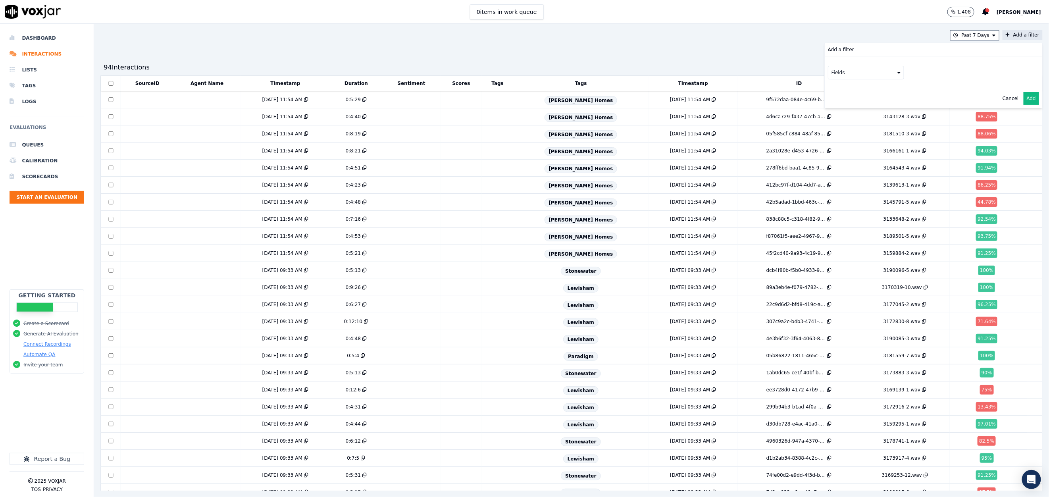
click at [857, 71] on button "Fields" at bounding box center [866, 72] width 76 height 13
click at [831, 91] on label "source" at bounding box center [866, 96] width 72 height 10
click at [907, 76] on button at bounding box center [964, 72] width 114 height 12
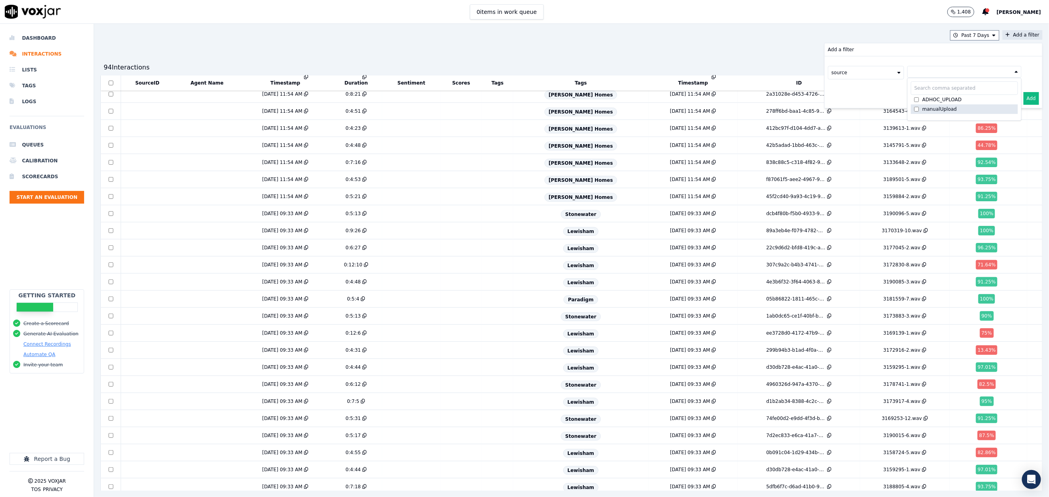
scroll to position [119, 0]
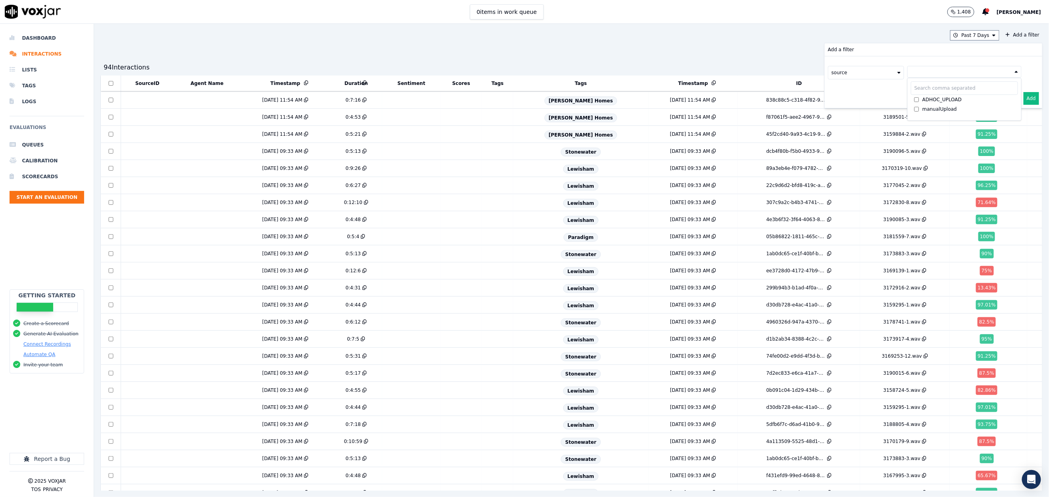
click at [848, 72] on button "source" at bounding box center [866, 72] width 76 height 13
click at [841, 106] on div "sourceIdentifier" at bounding box center [859, 105] width 37 height 6
click at [928, 73] on button at bounding box center [964, 72] width 114 height 12
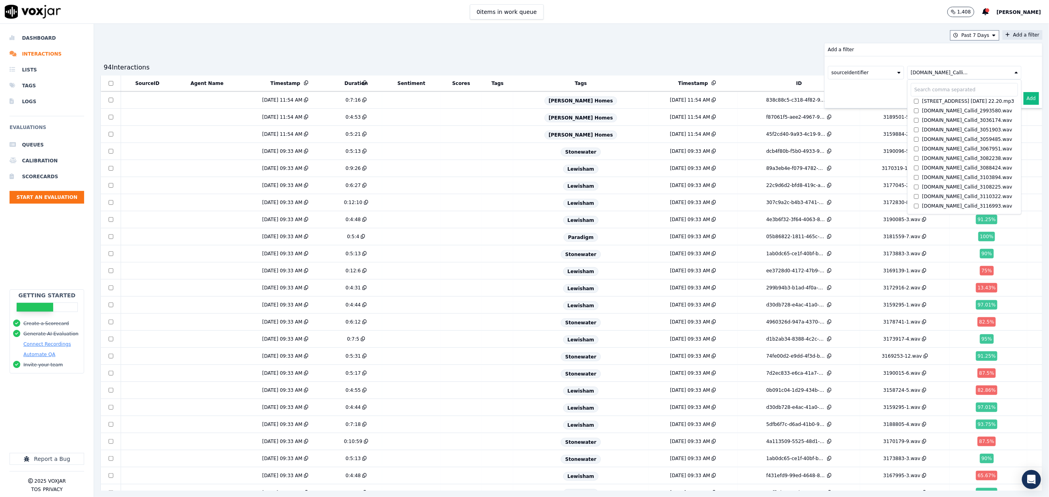
click at [1023, 99] on button "Add" at bounding box center [1030, 98] width 15 height 13
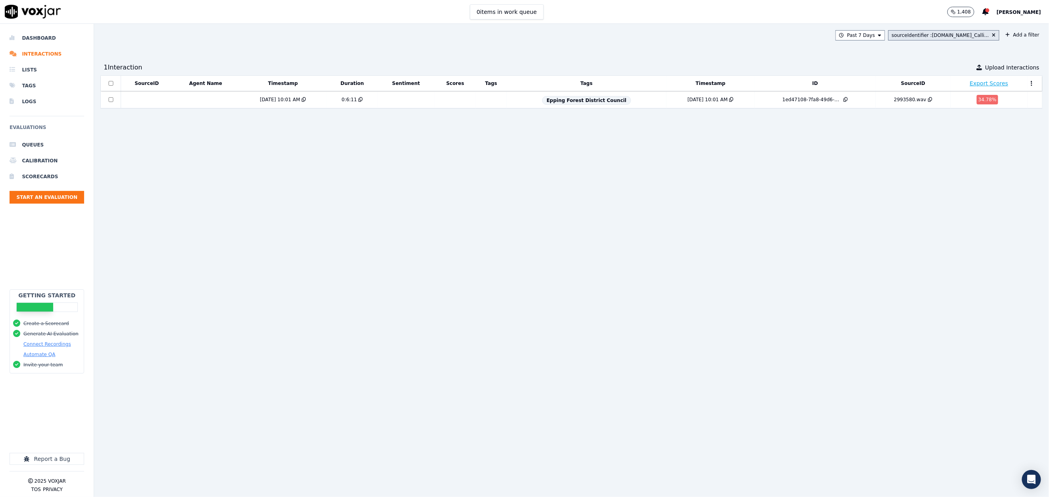
click at [925, 35] on div "sourceIdentifier : cq.spsdoorguard.com_Calli..." at bounding box center [939, 35] width 97 height 6
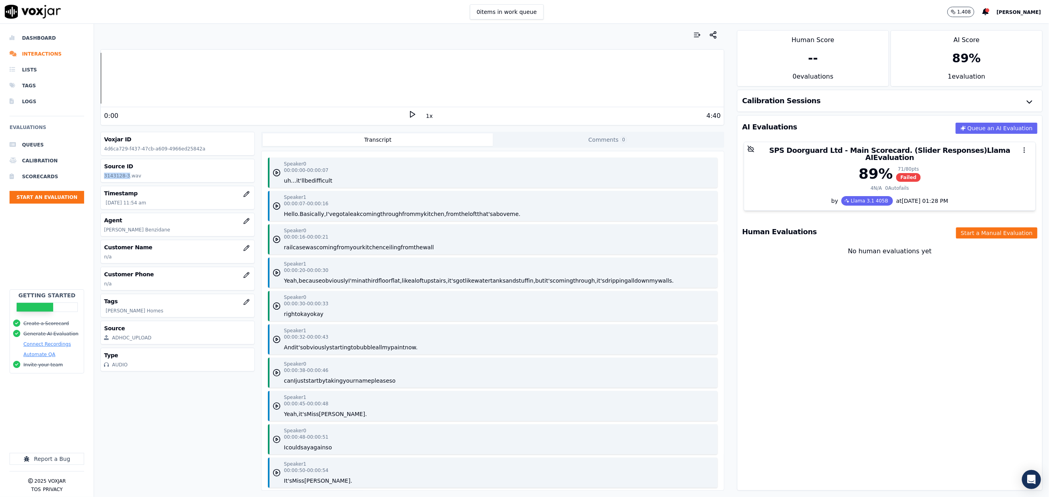
drag, startPoint x: 126, startPoint y: 175, endPoint x: 102, endPoint y: 177, distance: 23.5
click at [102, 177] on div "Source ID 3143128-3.wav" at bounding box center [178, 170] width 154 height 23
copy p "3143128-3"
